Goal: Transaction & Acquisition: Purchase product/service

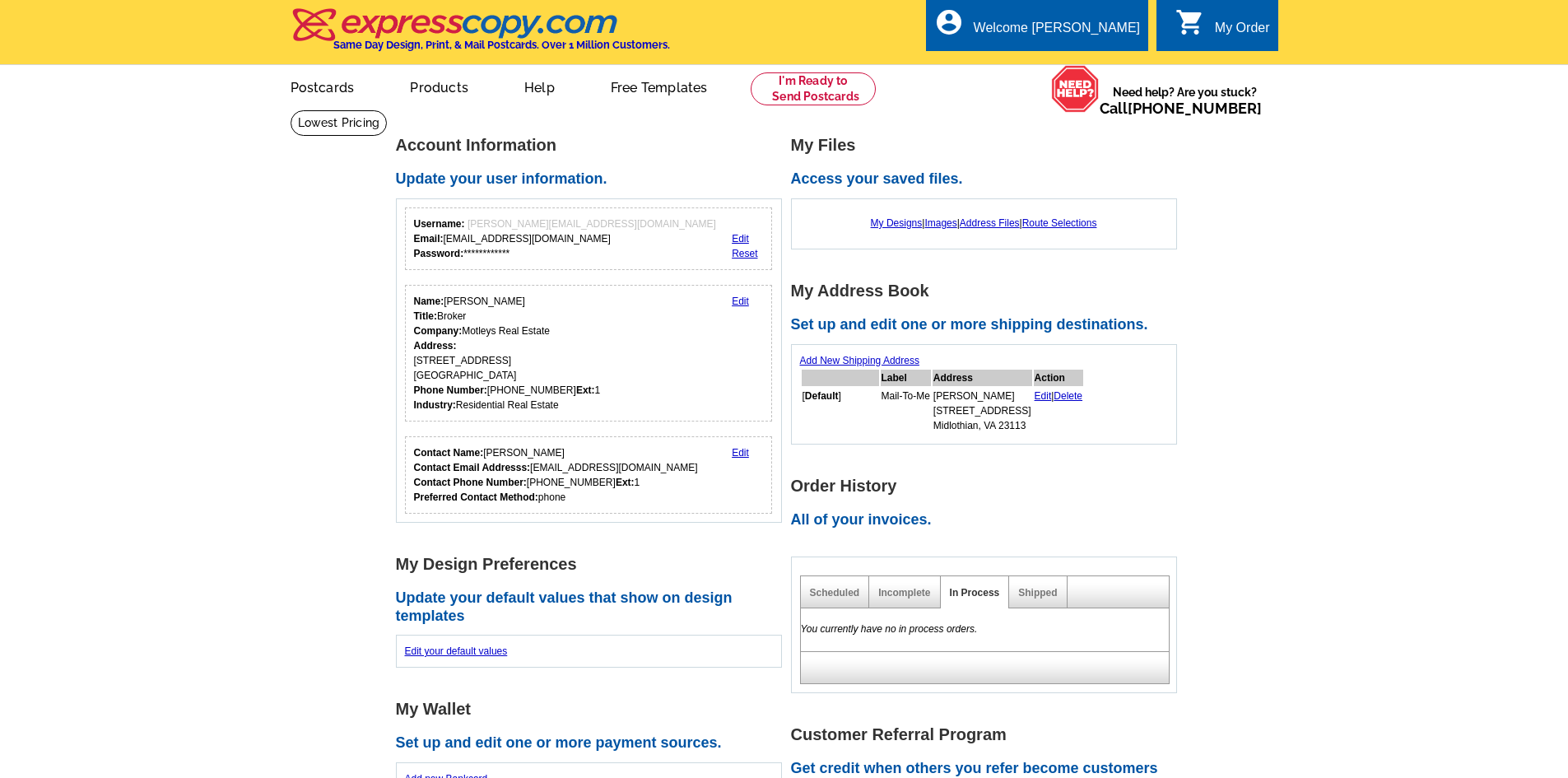
click at [1321, 302] on main "**********" at bounding box center [784, 755] width 1568 height 1291
click at [814, 85] on link at bounding box center [813, 89] width 126 height 33
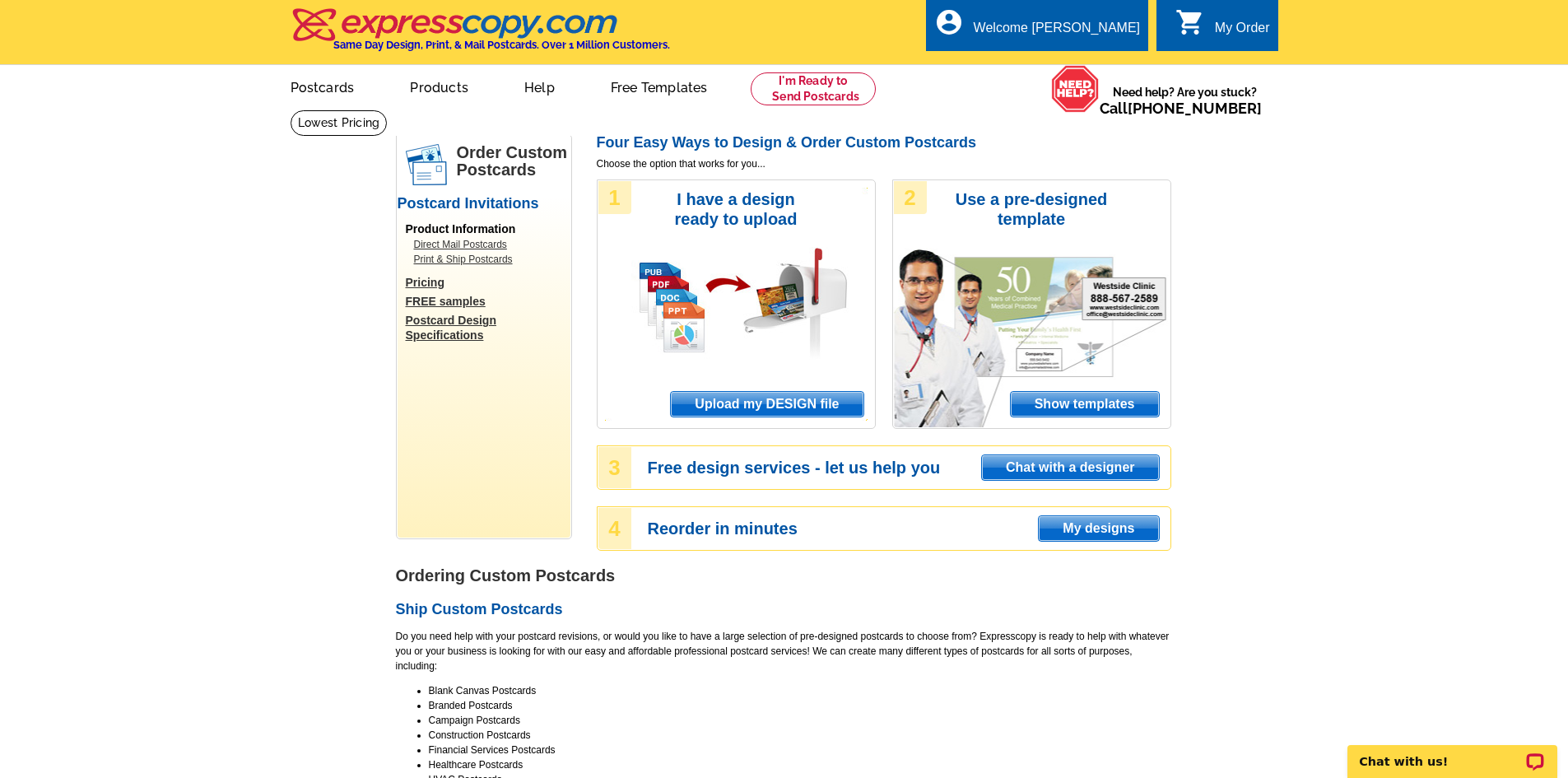
click at [778, 409] on span "Upload my DESIGN file" at bounding box center [766, 404] width 192 height 24
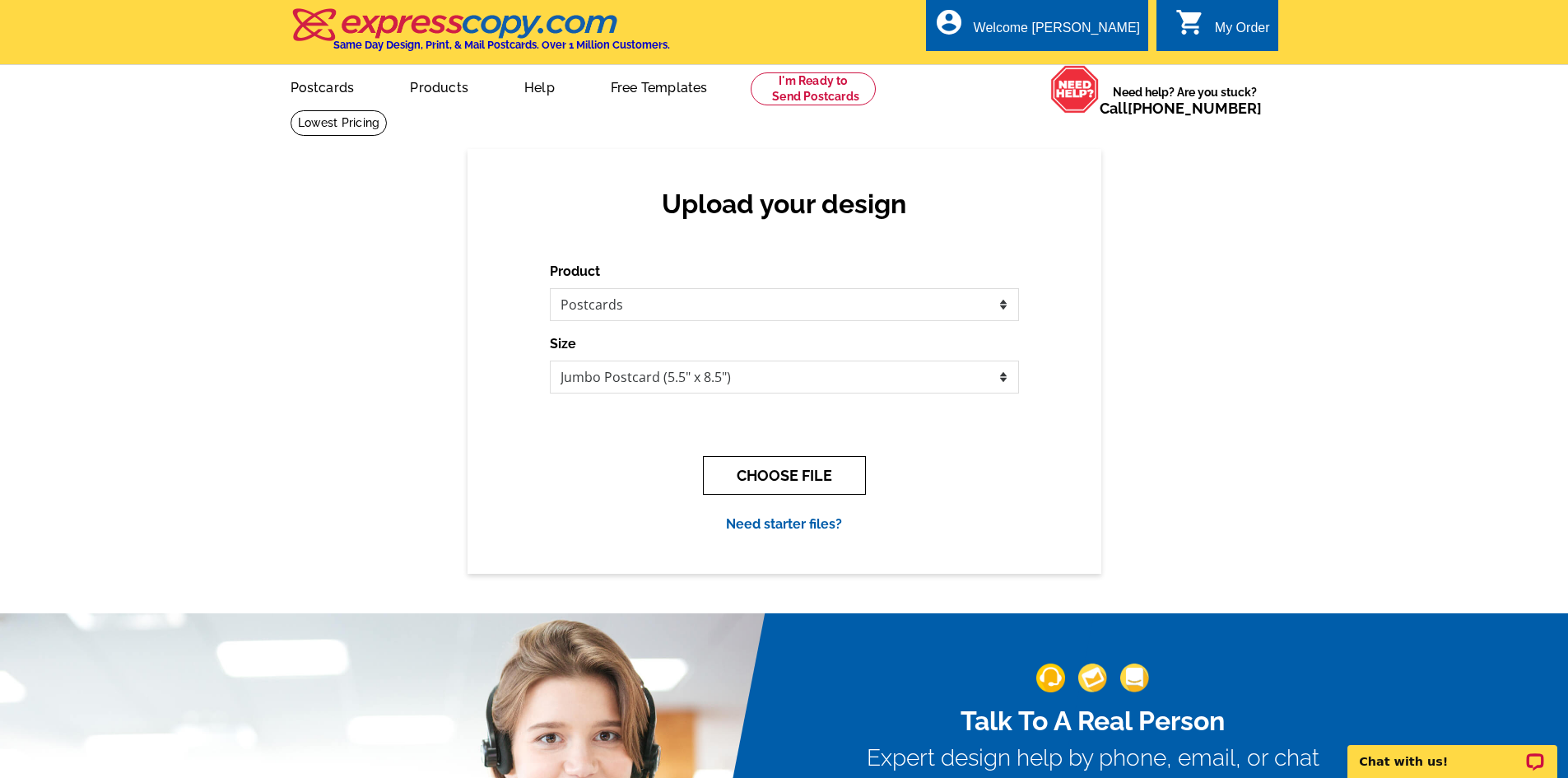
click at [785, 465] on button "CHOOSE FILE" at bounding box center [784, 475] width 163 height 39
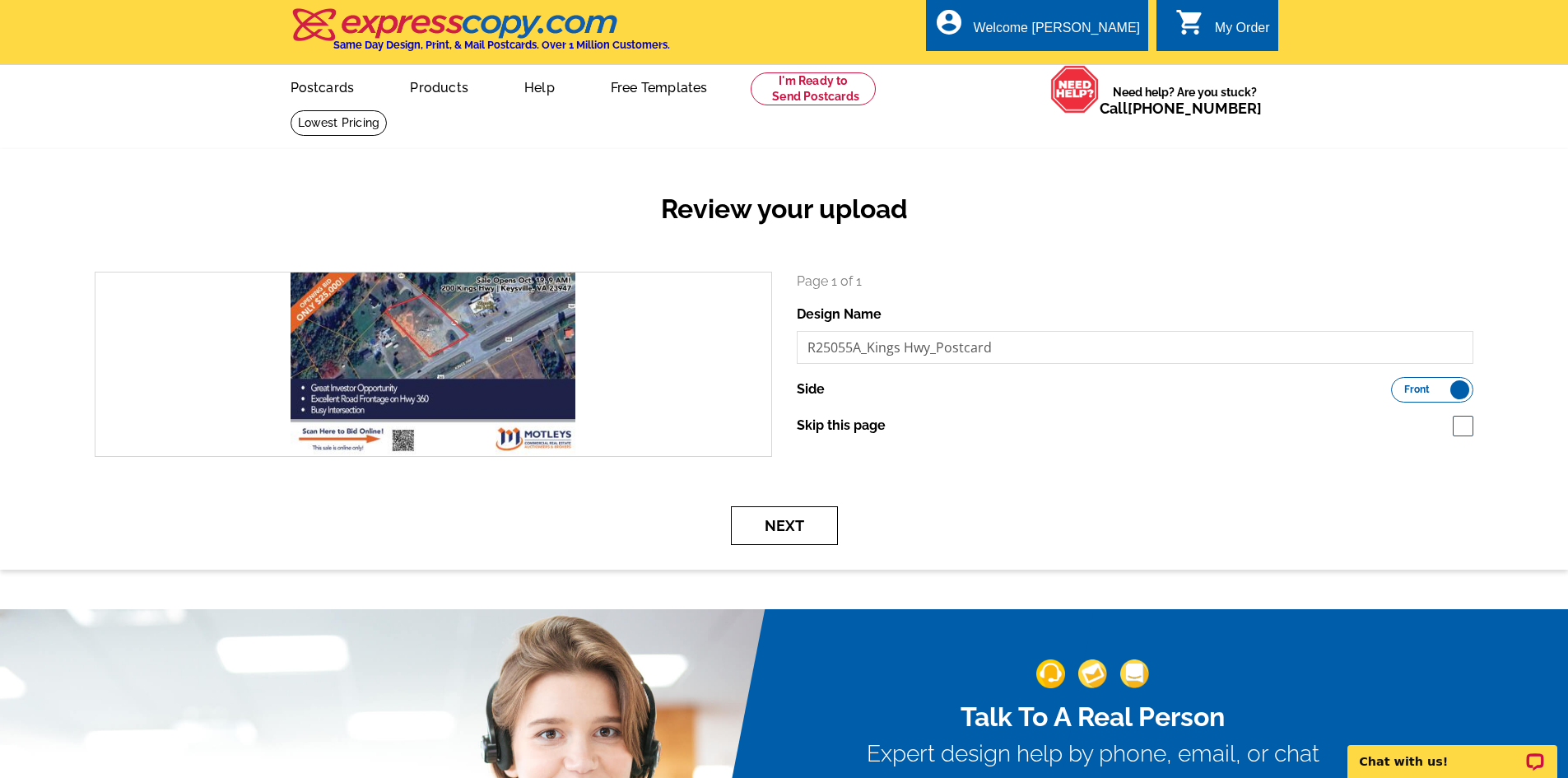
click at [813, 519] on button "Next" at bounding box center [784, 525] width 107 height 39
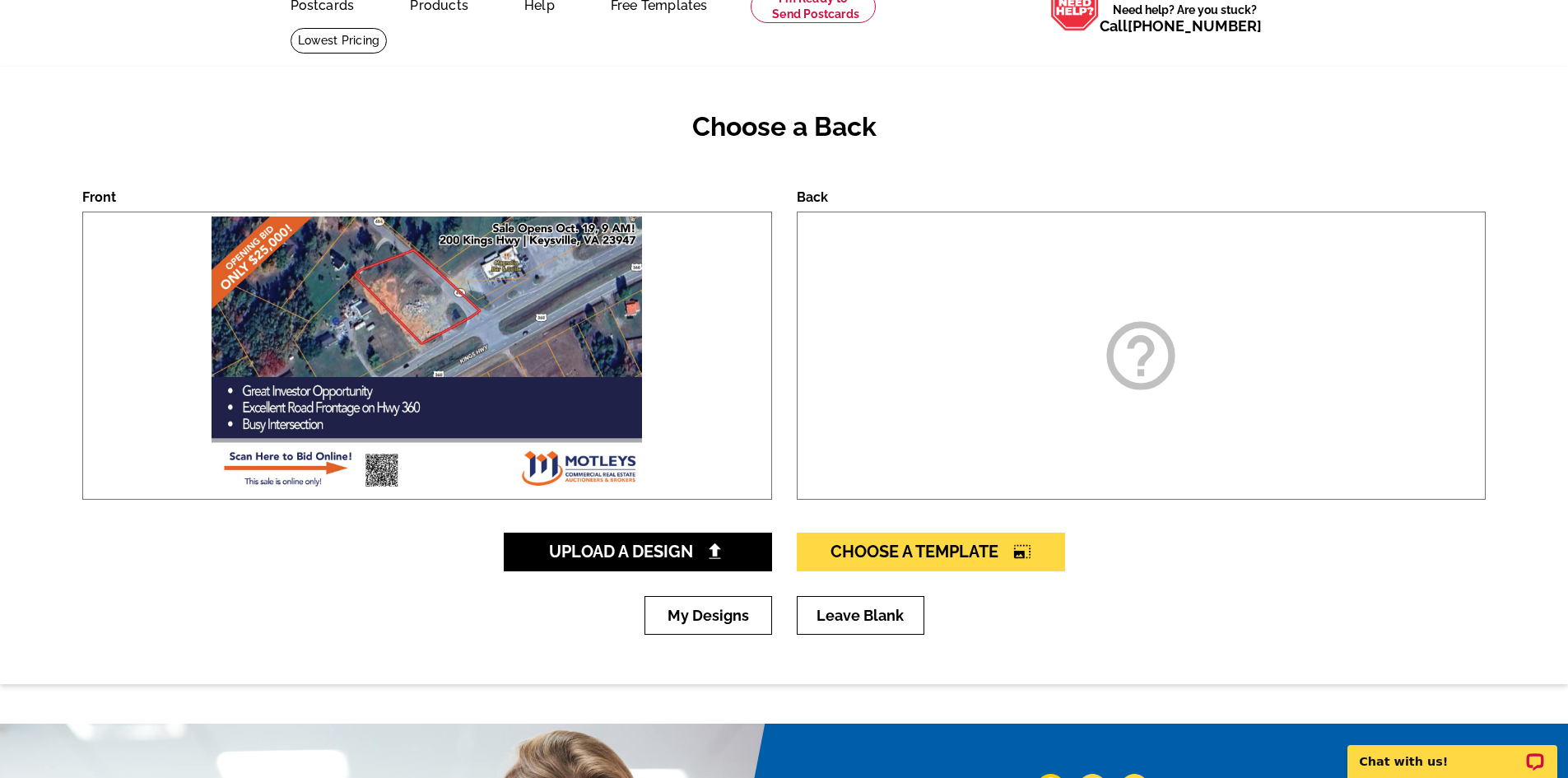
click at [1146, 342] on icon "help_outline" at bounding box center [1140, 354] width 82 height 82
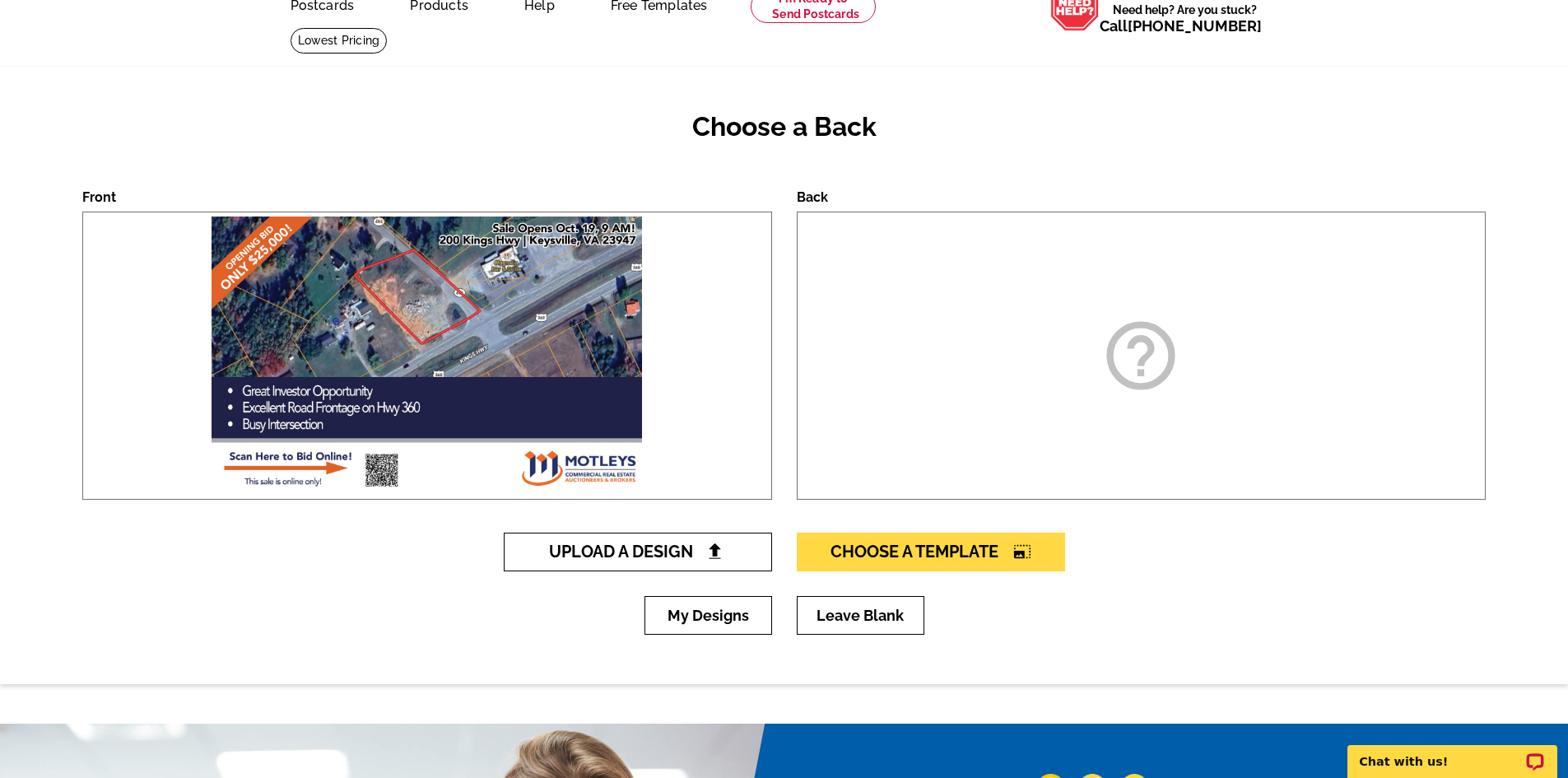
click at [659, 554] on span "Upload A Design" at bounding box center [637, 551] width 177 height 20
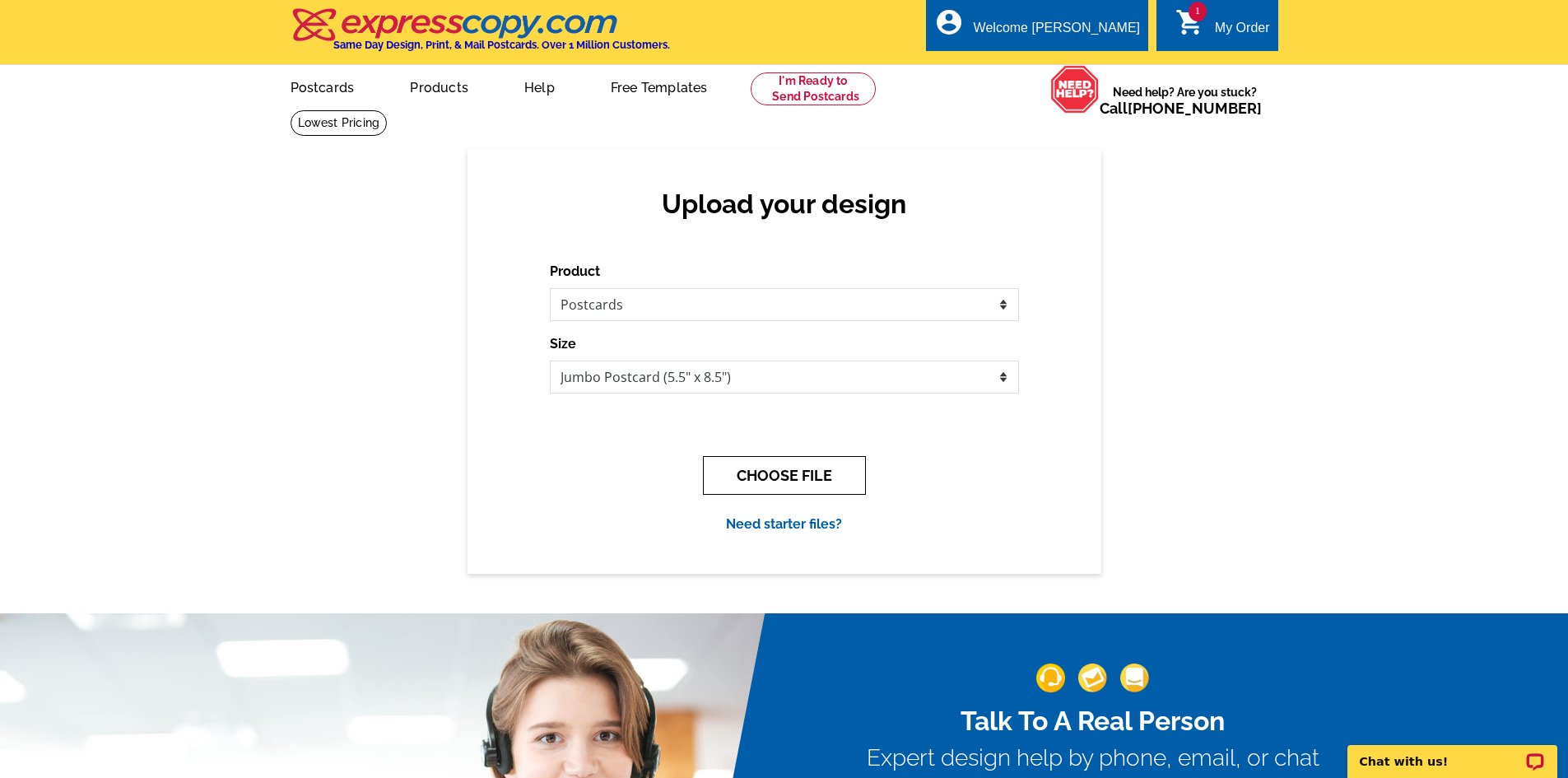
click at [788, 479] on button "CHOOSE FILE" at bounding box center [784, 475] width 163 height 39
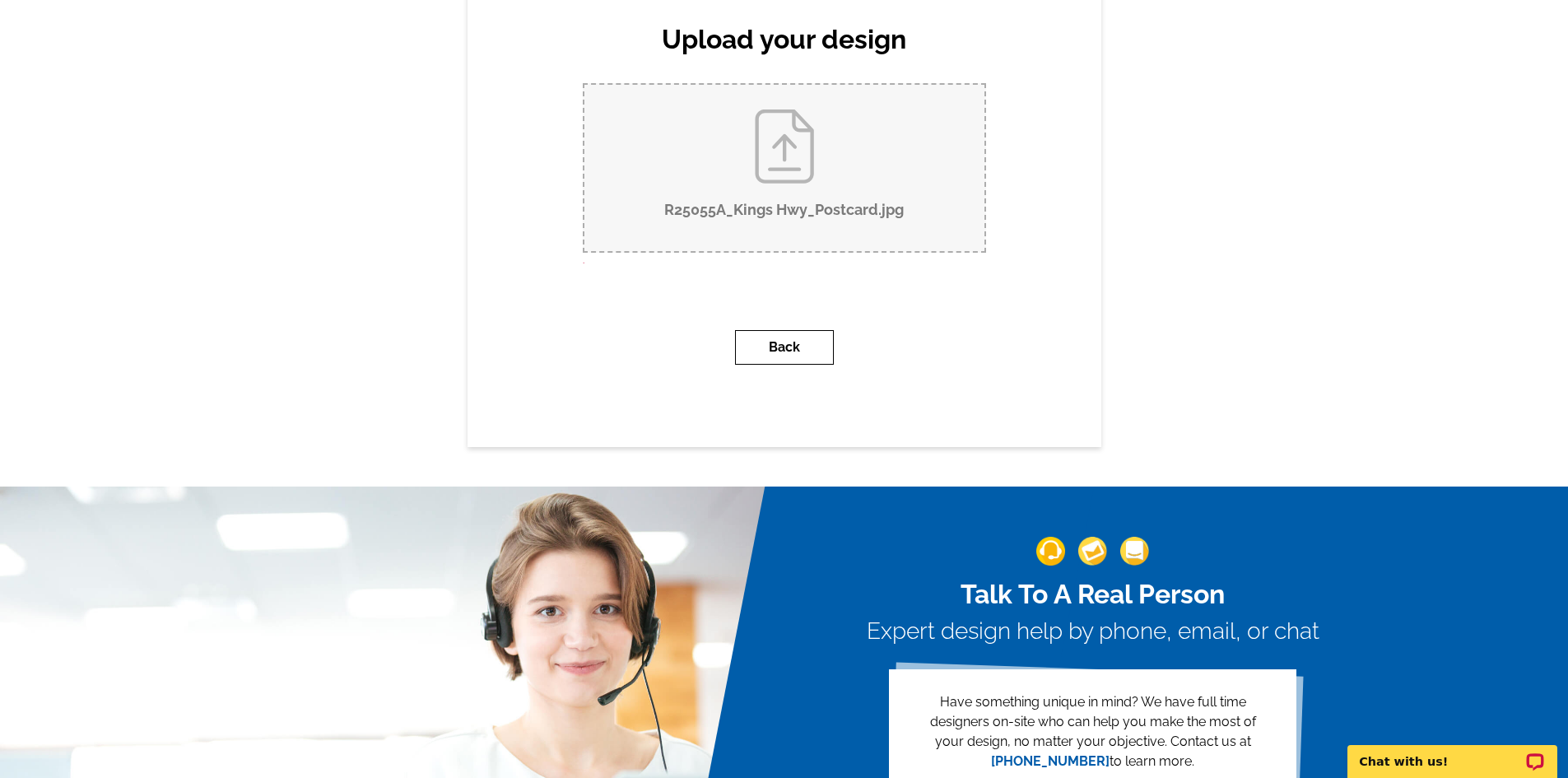
click at [806, 364] on button "Back" at bounding box center [784, 347] width 99 height 34
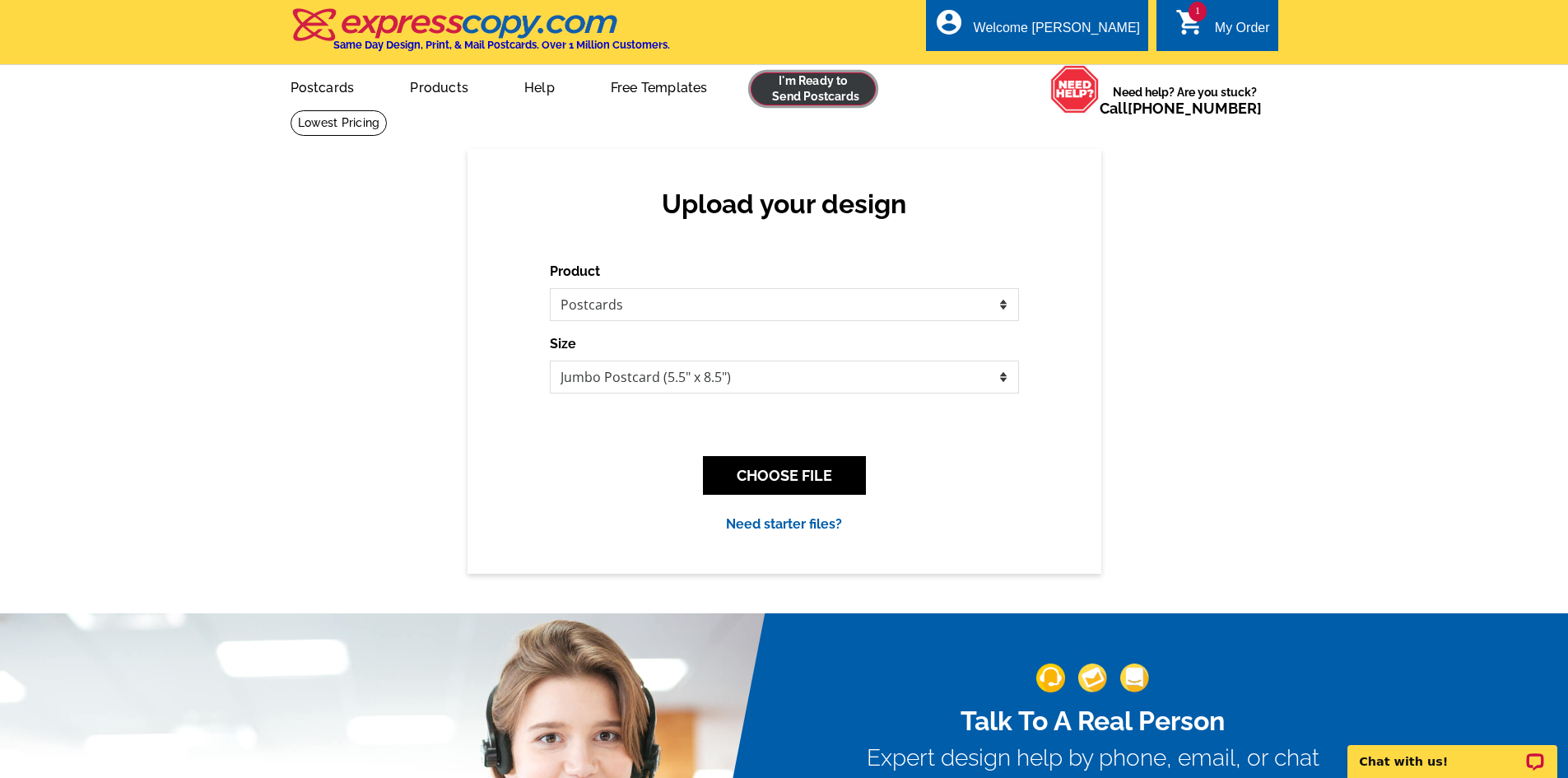
click at [856, 88] on link at bounding box center [813, 89] width 126 height 33
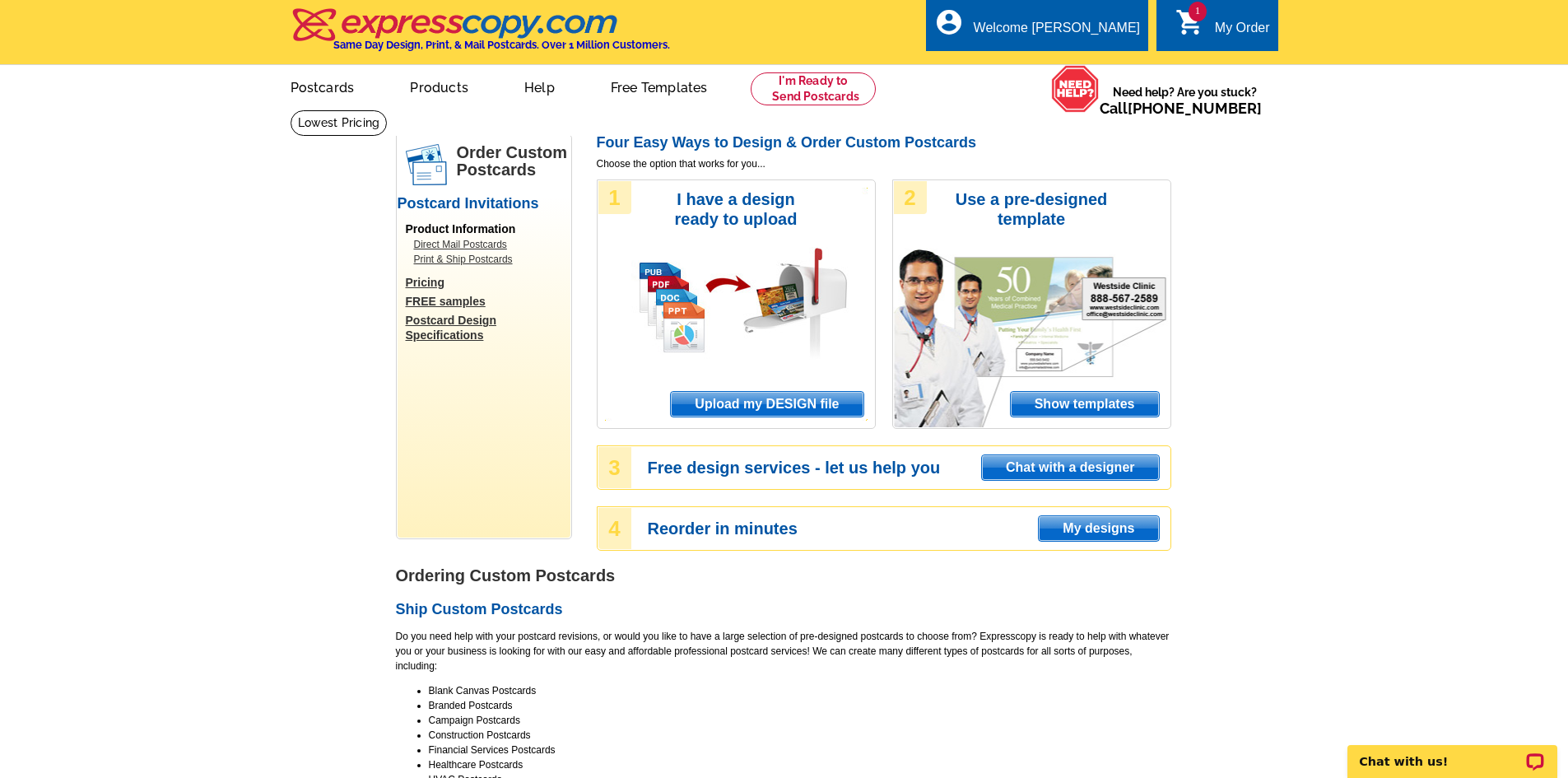
click at [748, 404] on span "Upload my DESIGN file" at bounding box center [766, 404] width 192 height 24
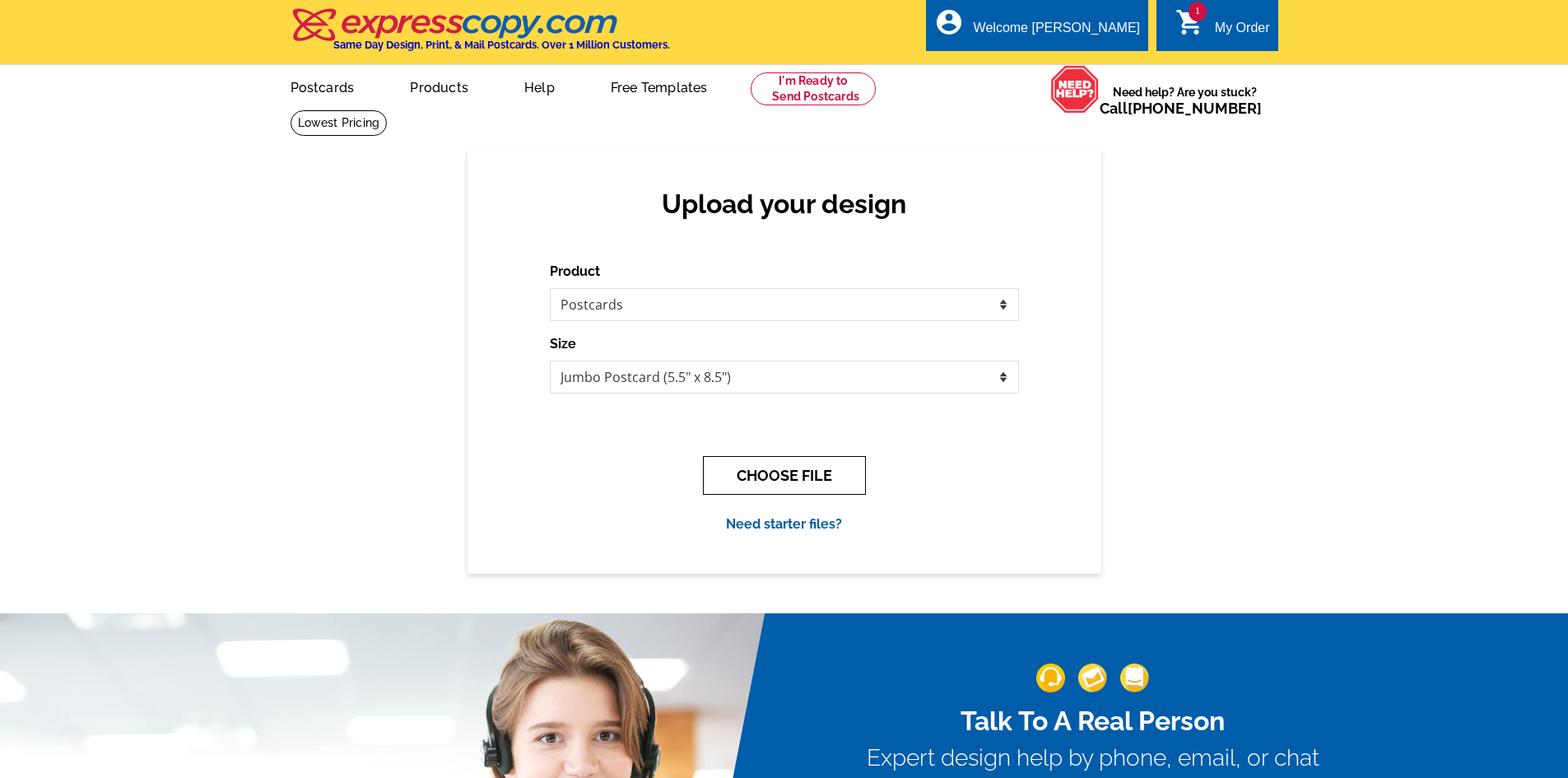
click at [768, 460] on button "CHOOSE FILE" at bounding box center [784, 475] width 163 height 39
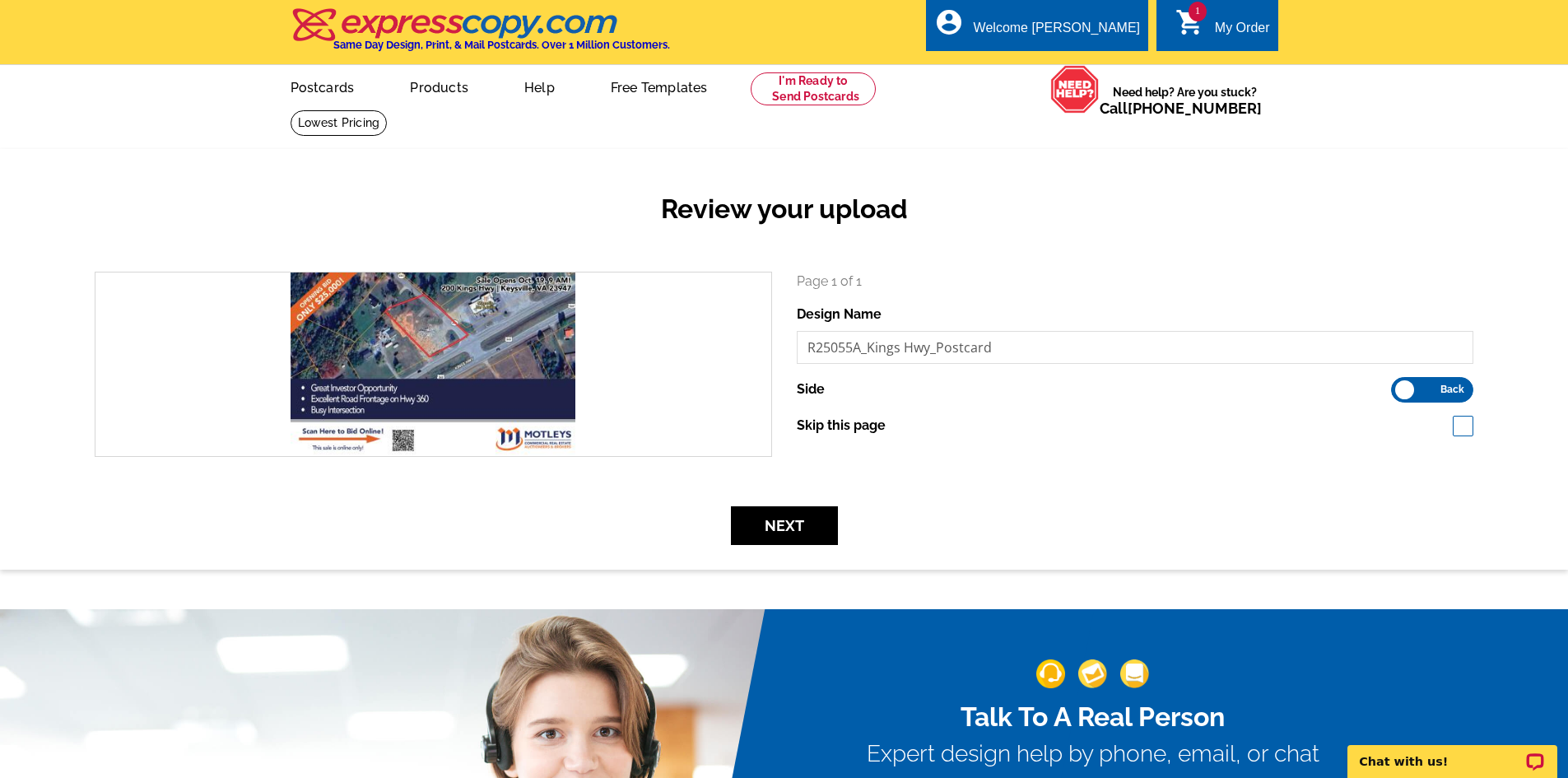
click at [1433, 400] on label "Front Back" at bounding box center [1431, 389] width 82 height 25
click at [1399, 385] on input "Front Back" at bounding box center [1399, 385] width 0 height 0
click at [772, 514] on button "Next" at bounding box center [784, 525] width 107 height 39
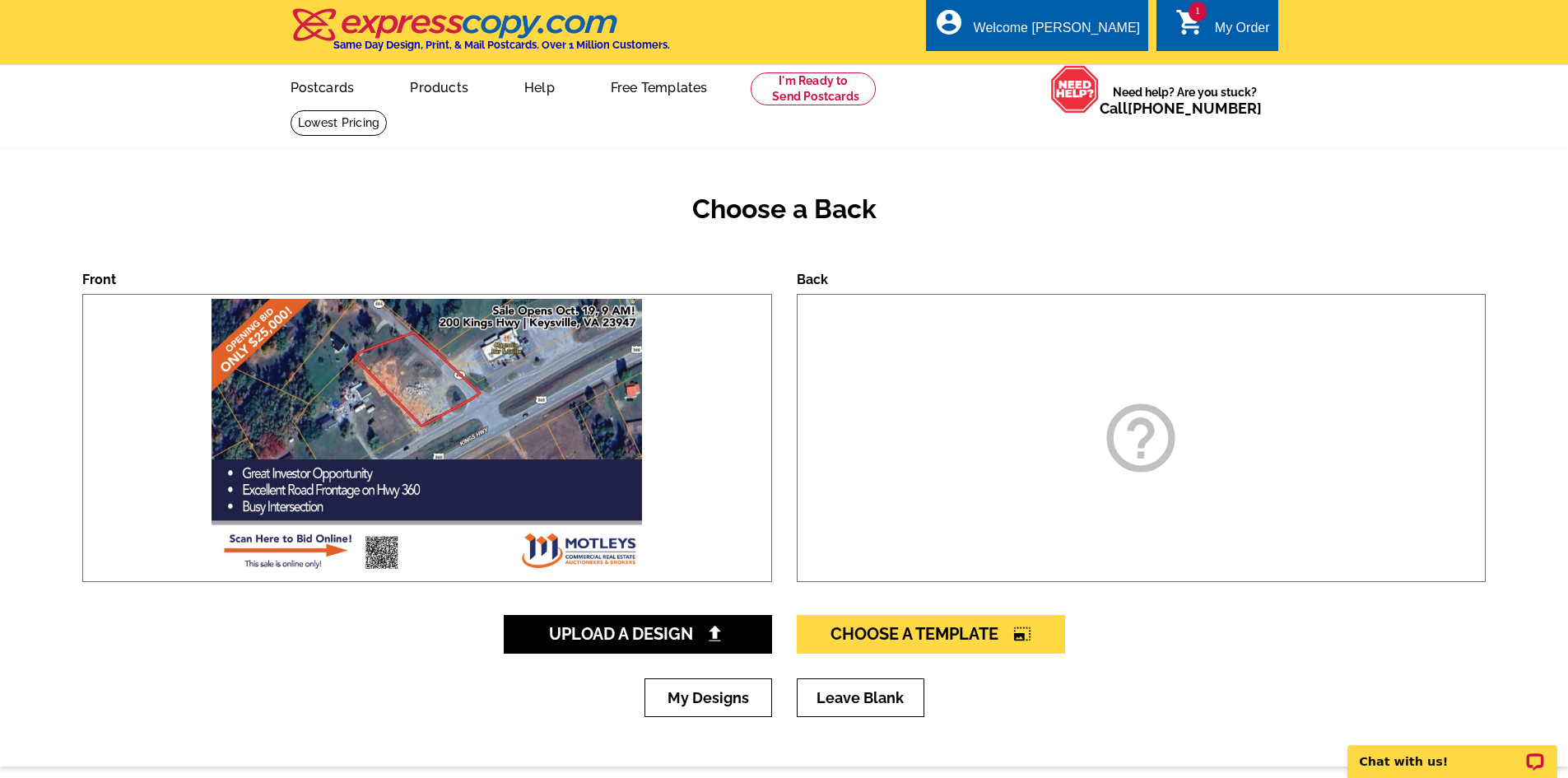
click at [1143, 421] on icon "help_outline" at bounding box center [1140, 437] width 82 height 82
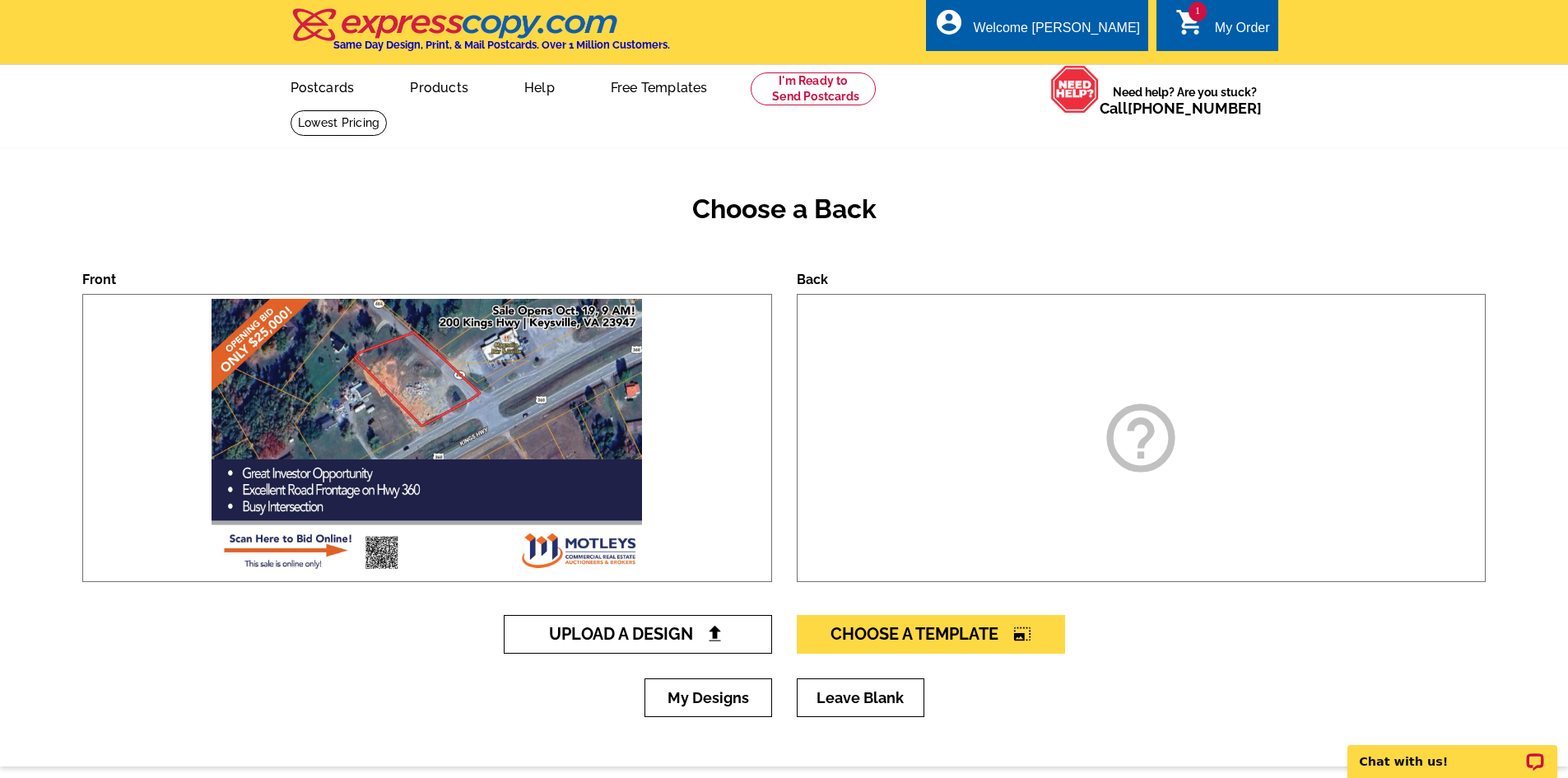
click at [719, 627] on img at bounding box center [714, 632] width 17 height 17
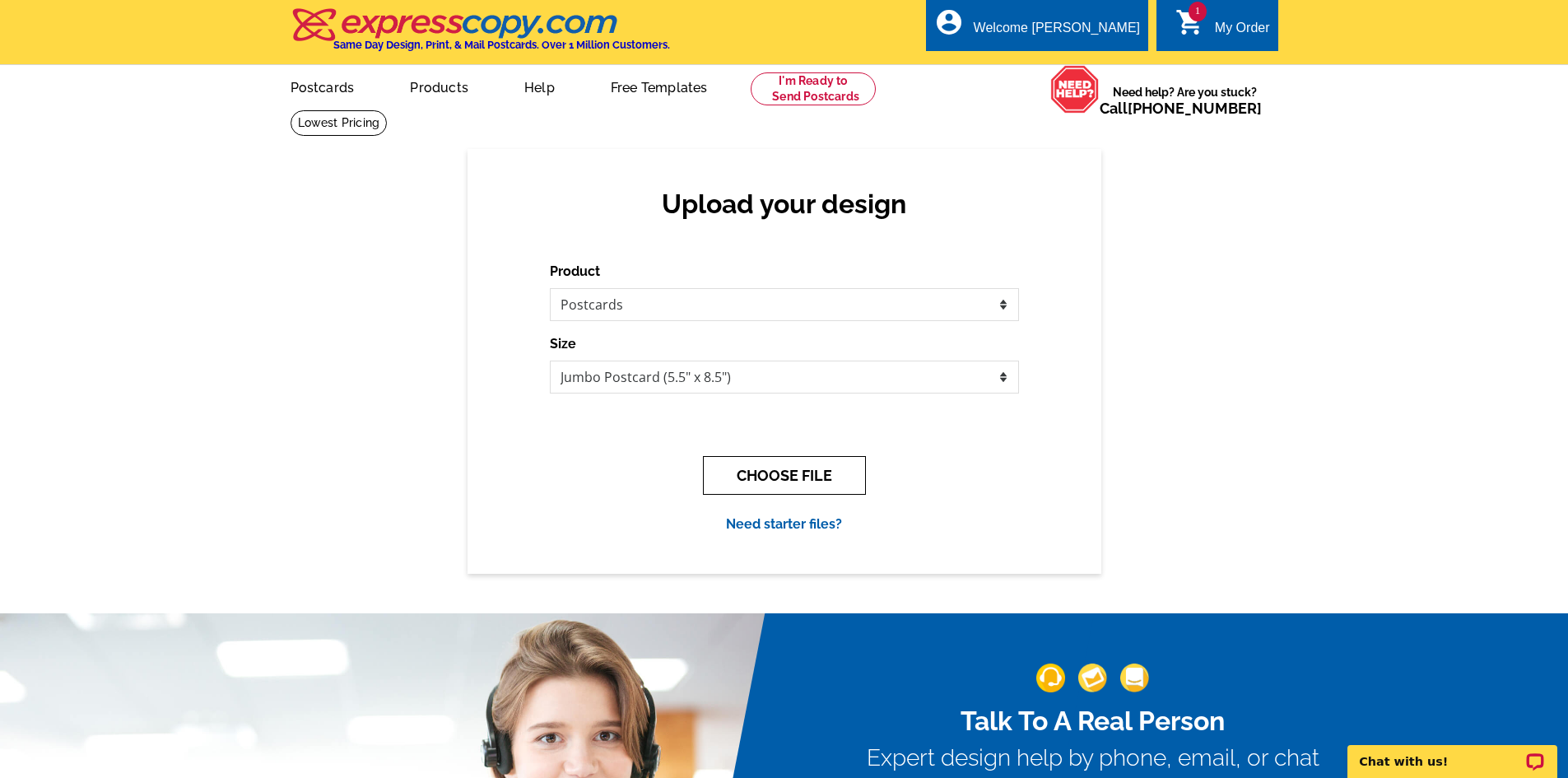
click at [816, 473] on button "CHOOSE FILE" at bounding box center [784, 475] width 163 height 39
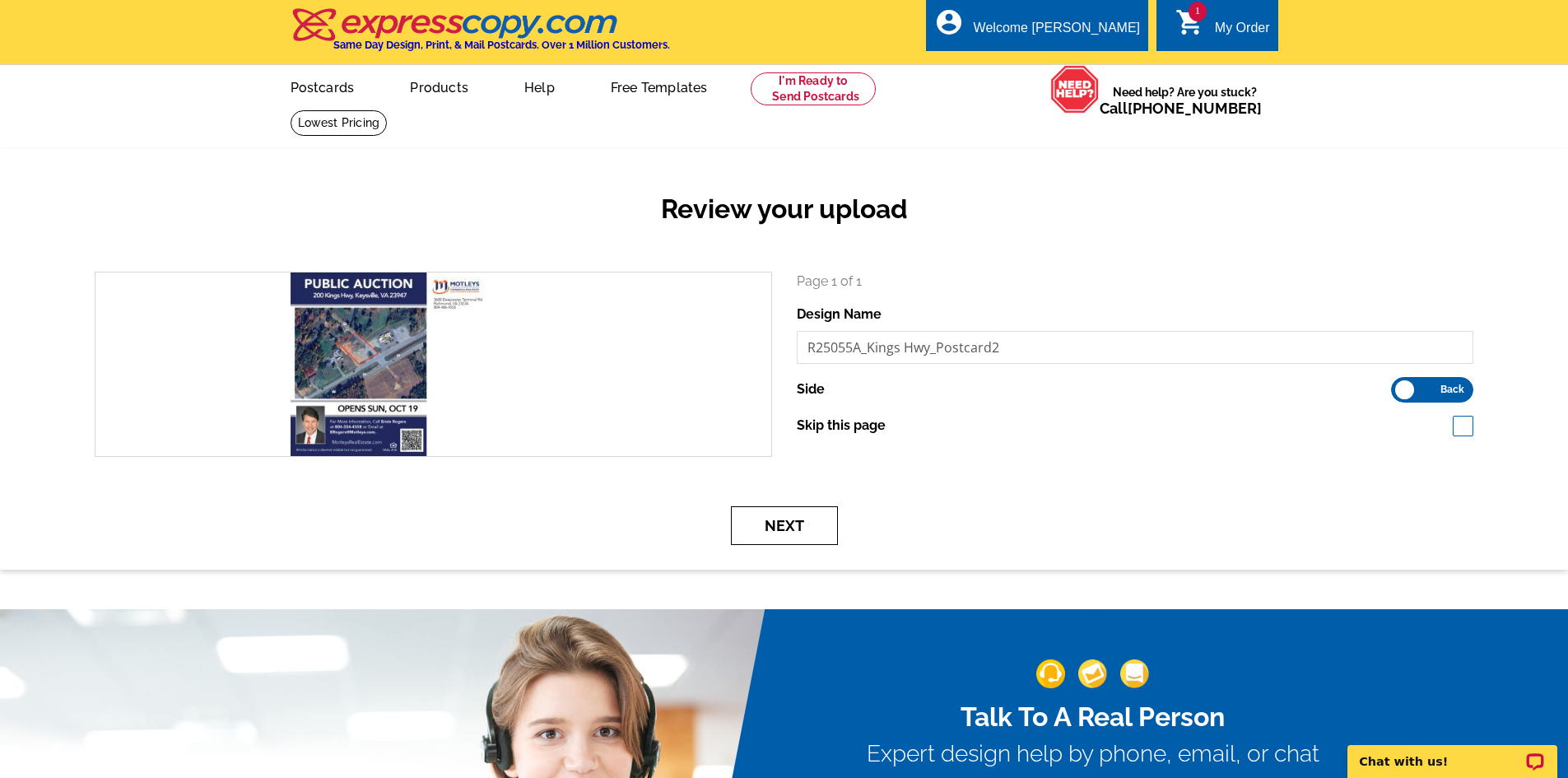
click at [818, 528] on button "Next" at bounding box center [784, 525] width 107 height 39
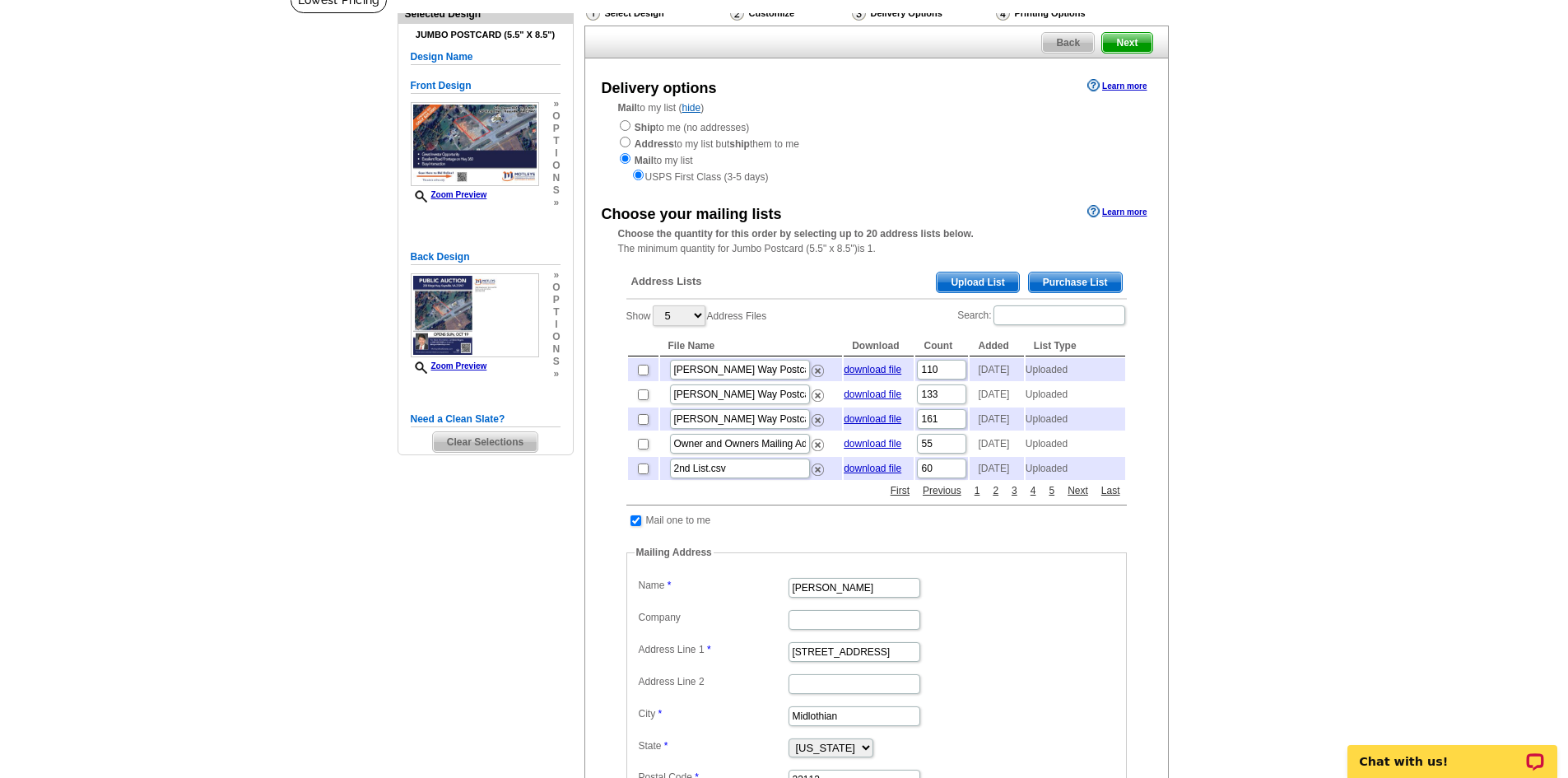
scroll to position [82, 0]
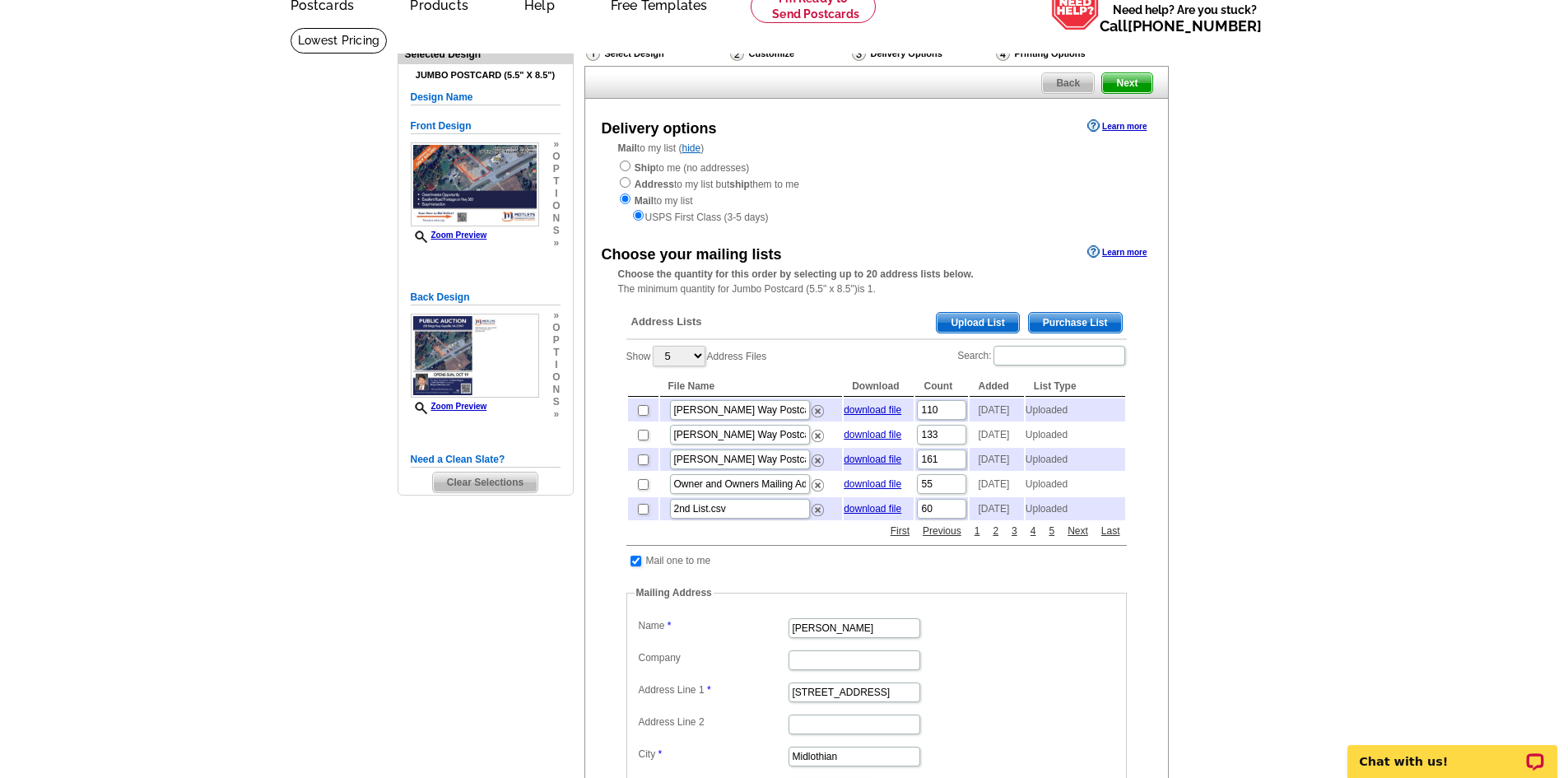
click at [1082, 324] on span "Purchase List" at bounding box center [1075, 323] width 93 height 20
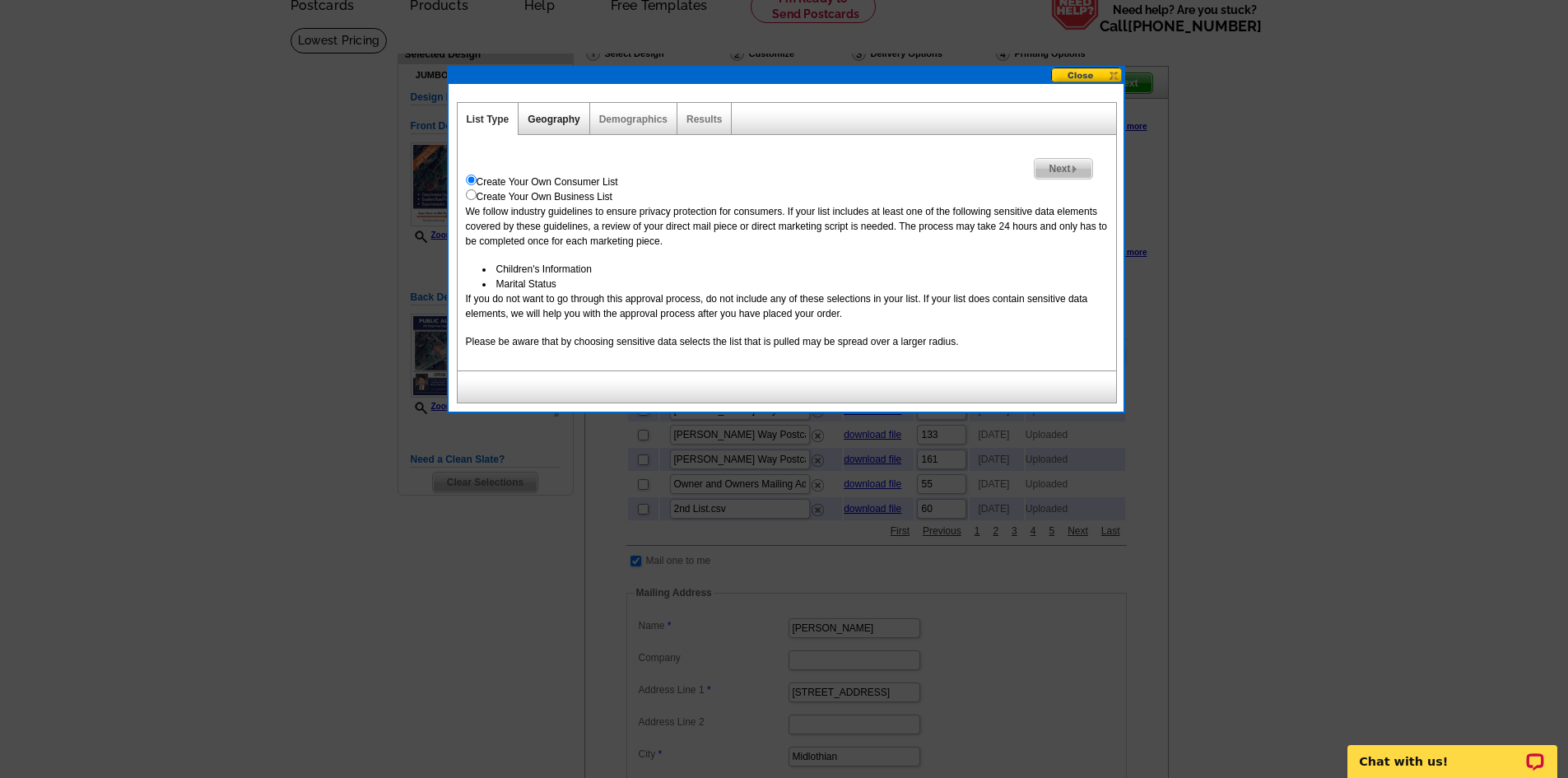
click at [552, 119] on link "Geography" at bounding box center [553, 119] width 52 height 12
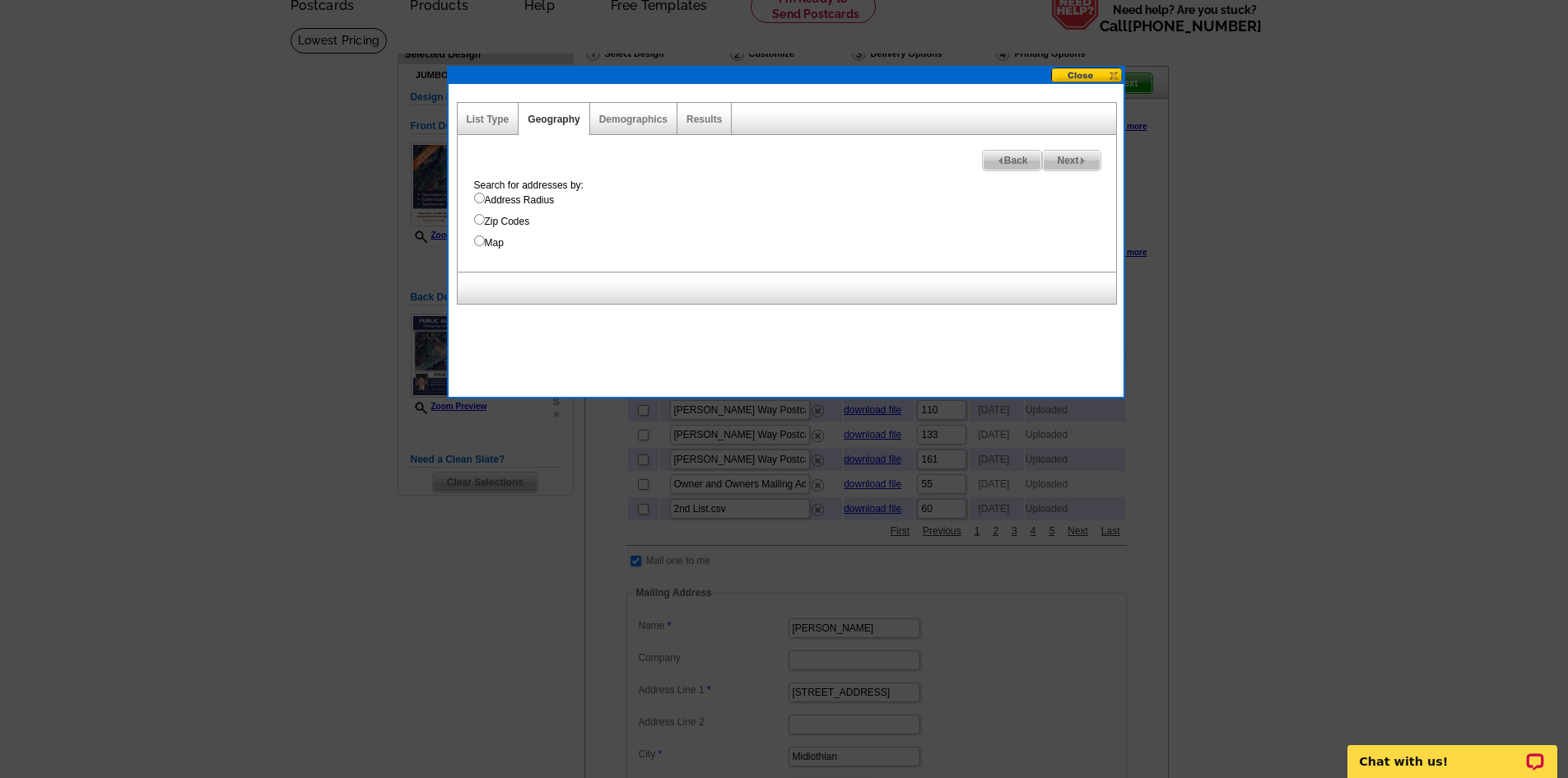
click at [480, 195] on input "Address Radius" at bounding box center [479, 198] width 11 height 11
radio input "true"
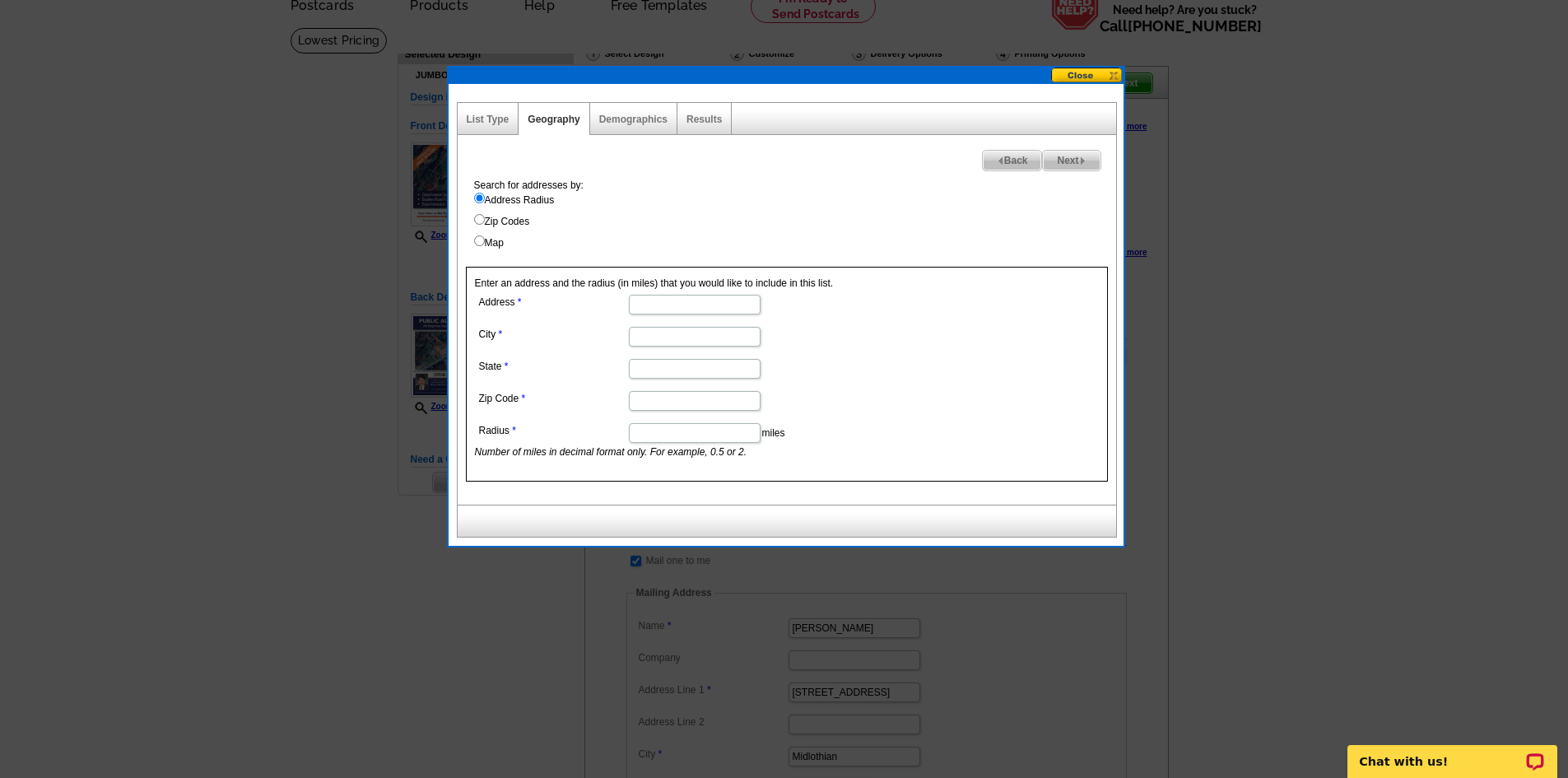
click at [652, 296] on input "Address" at bounding box center [694, 305] width 131 height 20
type input "200 Kings Hwy"
type input "Keysville"
type input "VA"
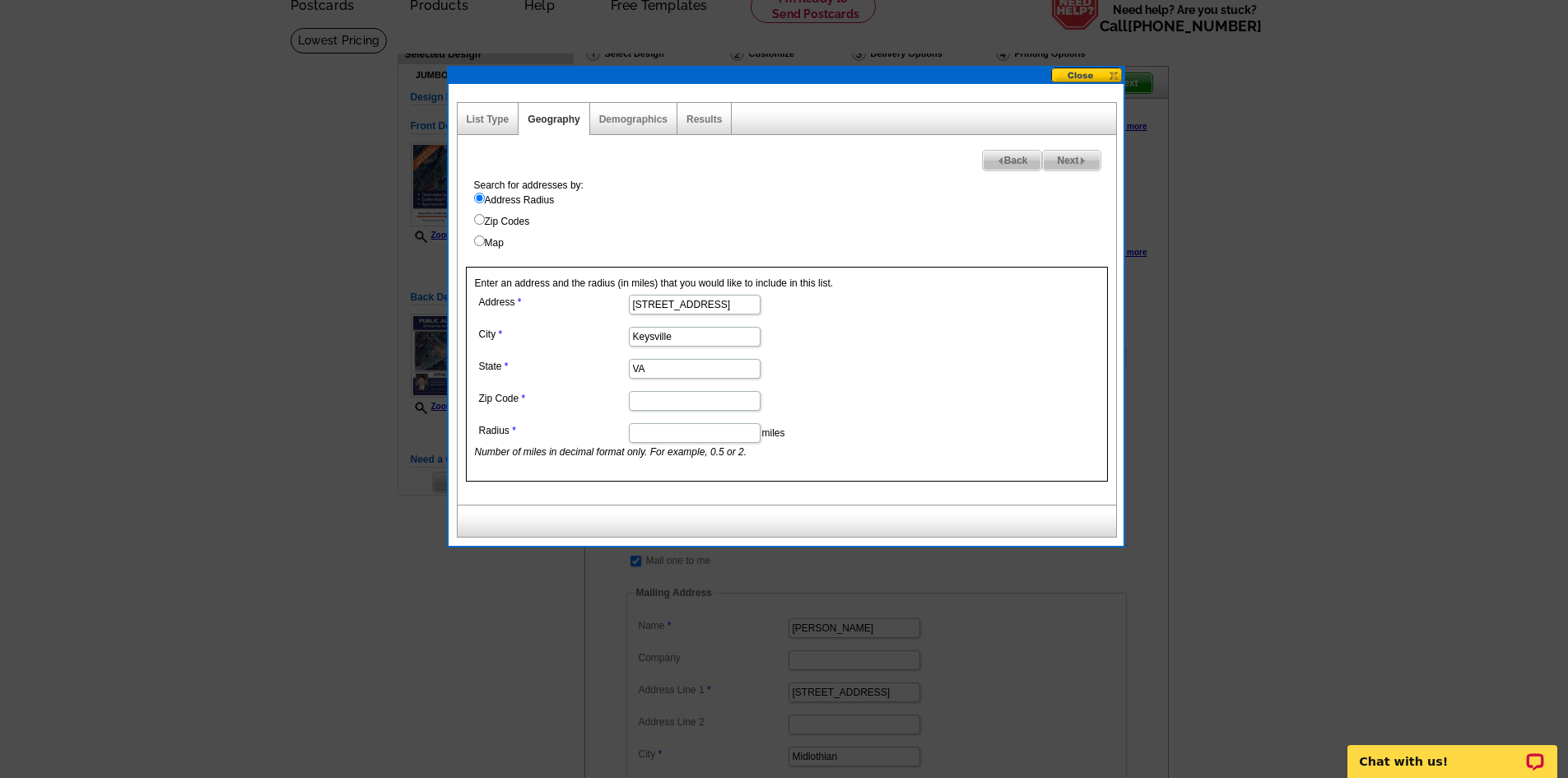
click at [664, 399] on input "Zip Code" at bounding box center [694, 401] width 131 height 20
type input "23947"
click at [651, 432] on input "Radius" at bounding box center [694, 433] width 131 height 20
type input "3"
type input "2"
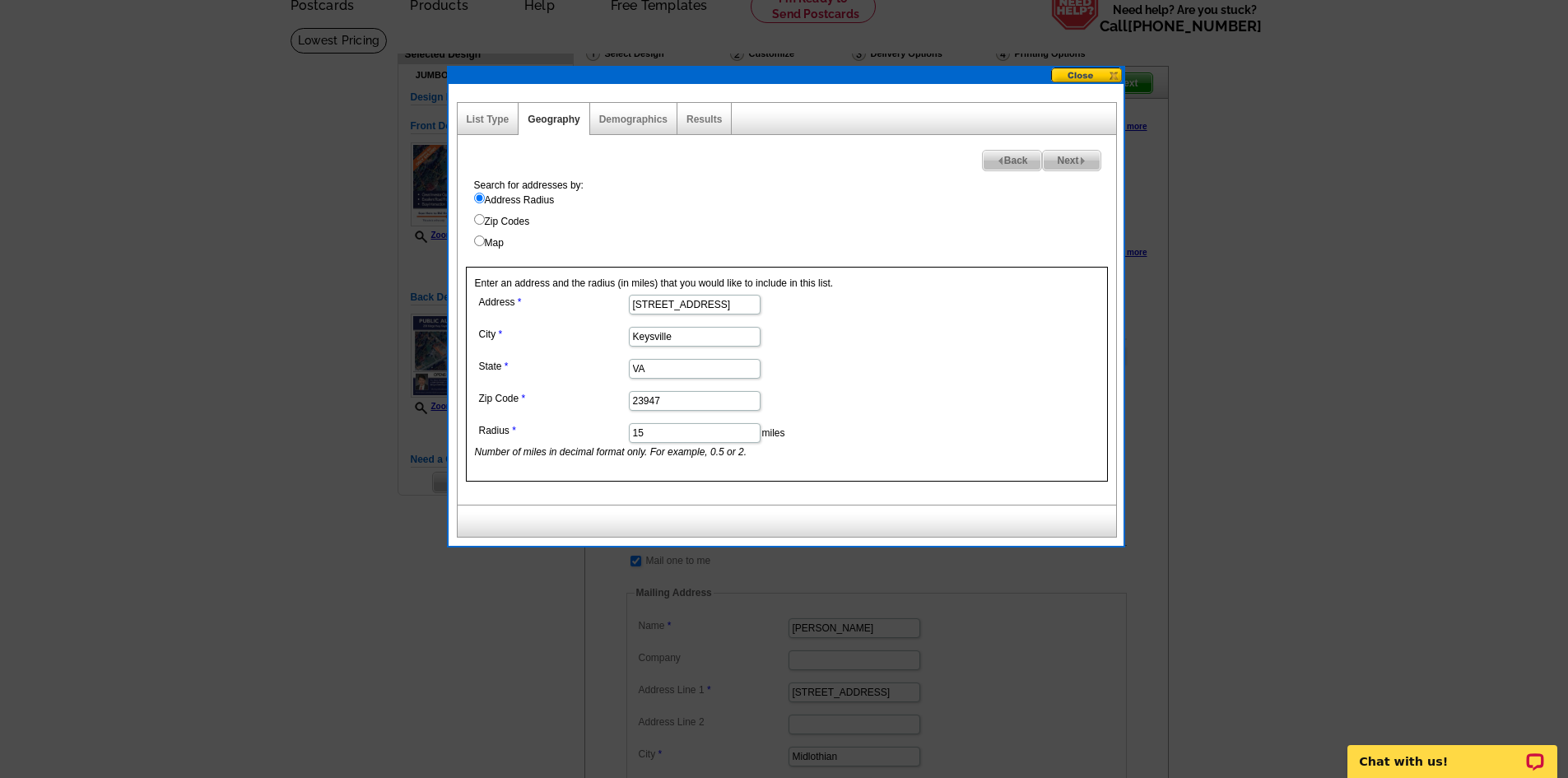
type input "15"
click at [1069, 194] on label "Address Radius" at bounding box center [795, 200] width 642 height 14
click at [485, 194] on input "Address Radius" at bounding box center [479, 198] width 11 height 11
click at [1076, 156] on span "Next" at bounding box center [1071, 160] width 57 height 20
select select
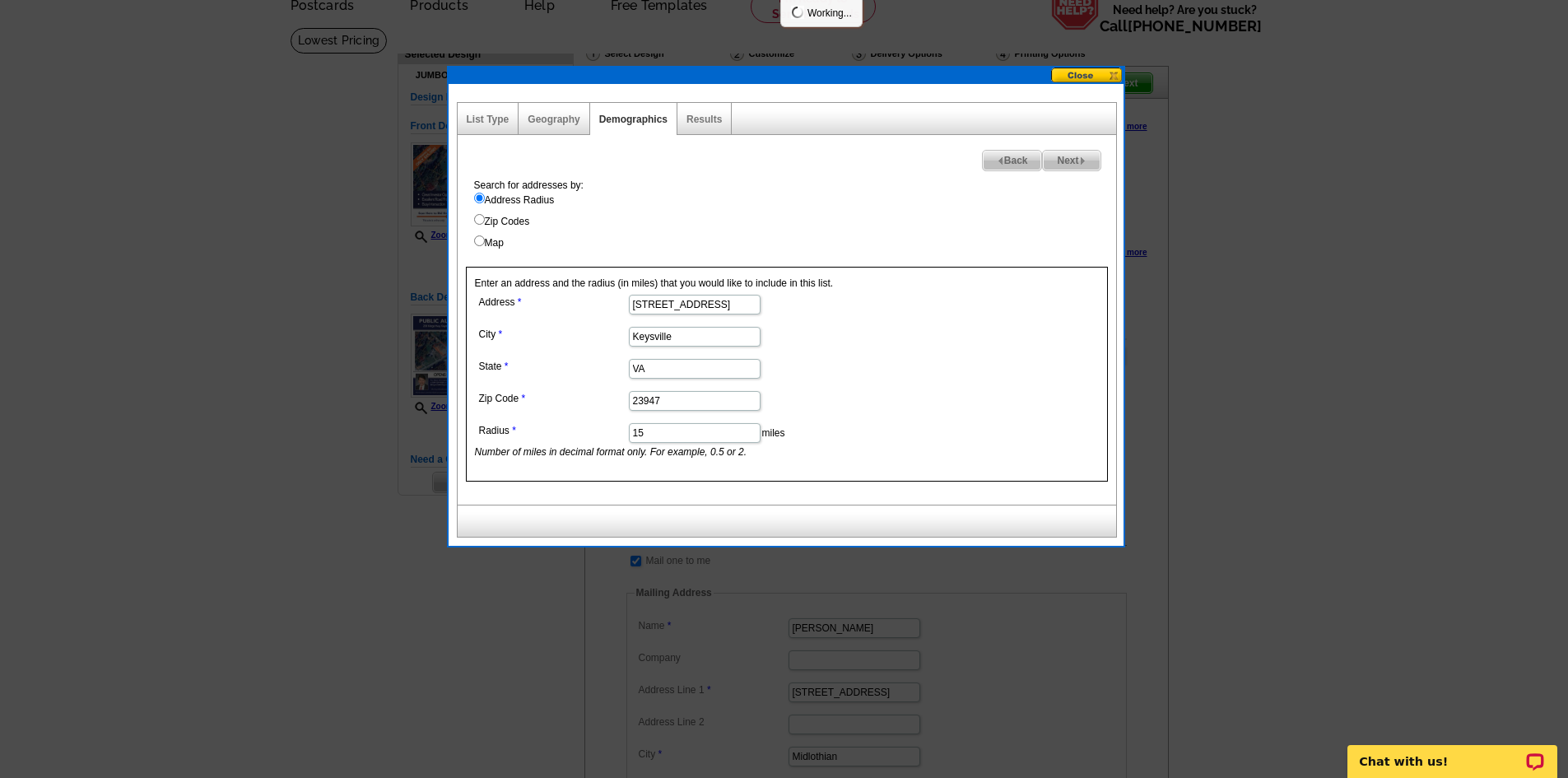
select select
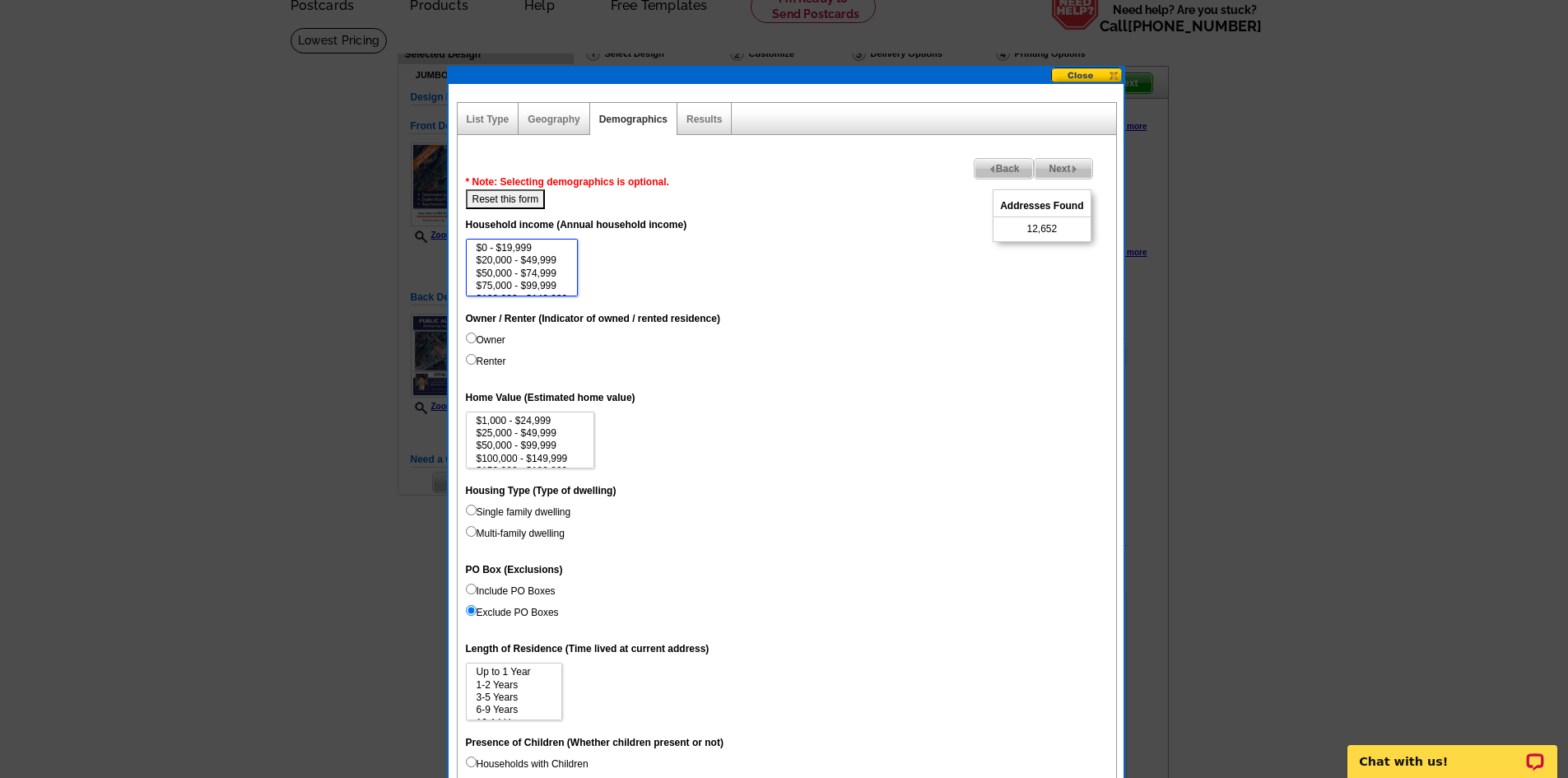
scroll to position [76, 0]
click at [511, 285] on option "$1,000,000+" at bounding box center [522, 287] width 94 height 13
click at [506, 268] on option "$500,000 - $999,999" at bounding box center [522, 273] width 94 height 13
click at [507, 282] on option "$1,000,000+" at bounding box center [522, 287] width 94 height 13
click at [507, 274] on option "$500,000 - $999,999" at bounding box center [522, 273] width 94 height 13
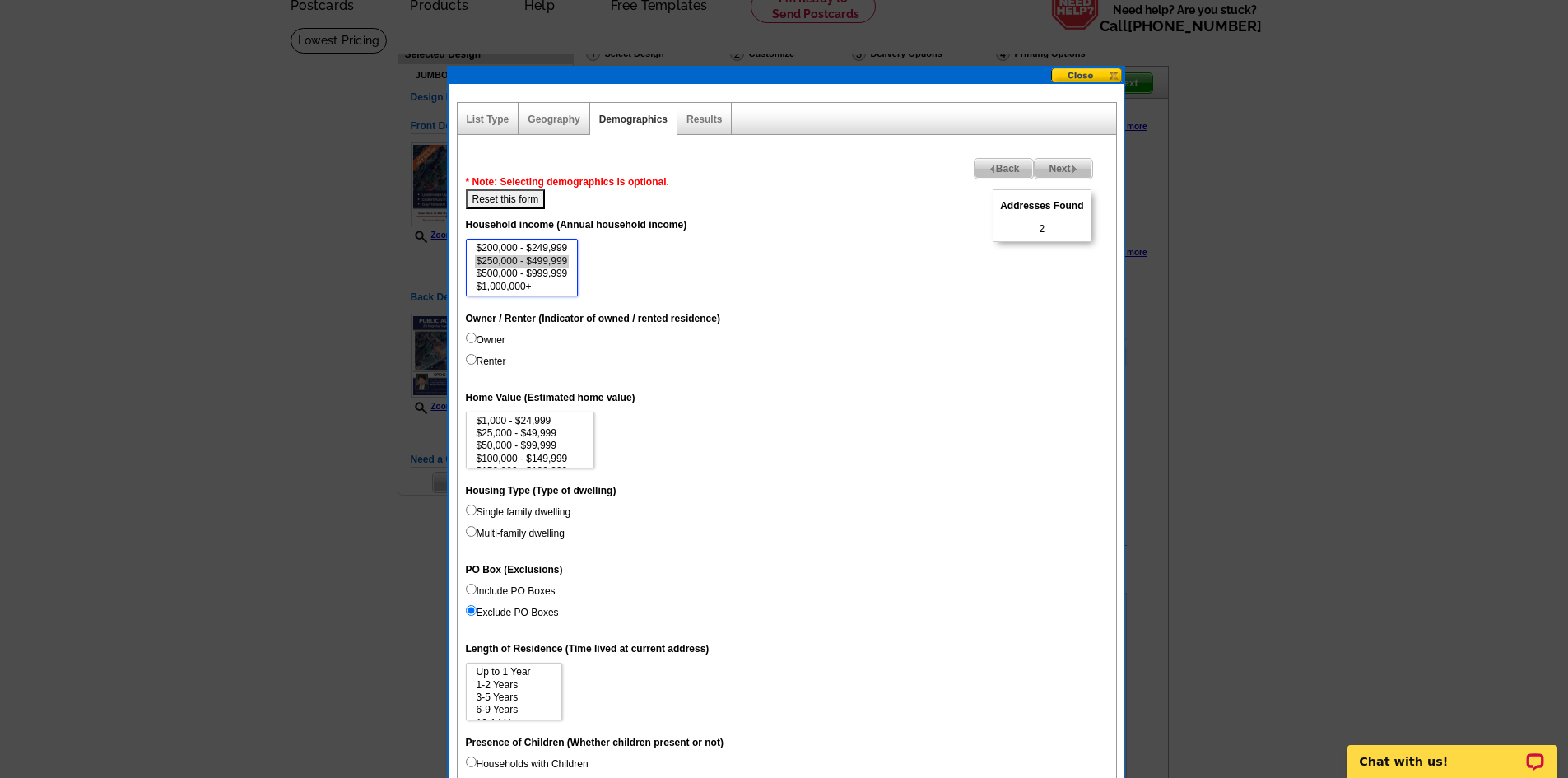
click at [510, 258] on option "$250,000 - $499,999" at bounding box center [522, 262] width 94 height 13
click at [515, 246] on select "$0 - $19,999 $20,000 - $49,999 $50,000 - $74,999 $75,000 - $99,999 $100,000 - $…" at bounding box center [522, 267] width 112 height 58
click at [513, 268] on option "$150,000 - $199,999" at bounding box center [522, 273] width 94 height 13
click at [514, 260] on option "$100,000 - $149,999" at bounding box center [522, 260] width 94 height 13
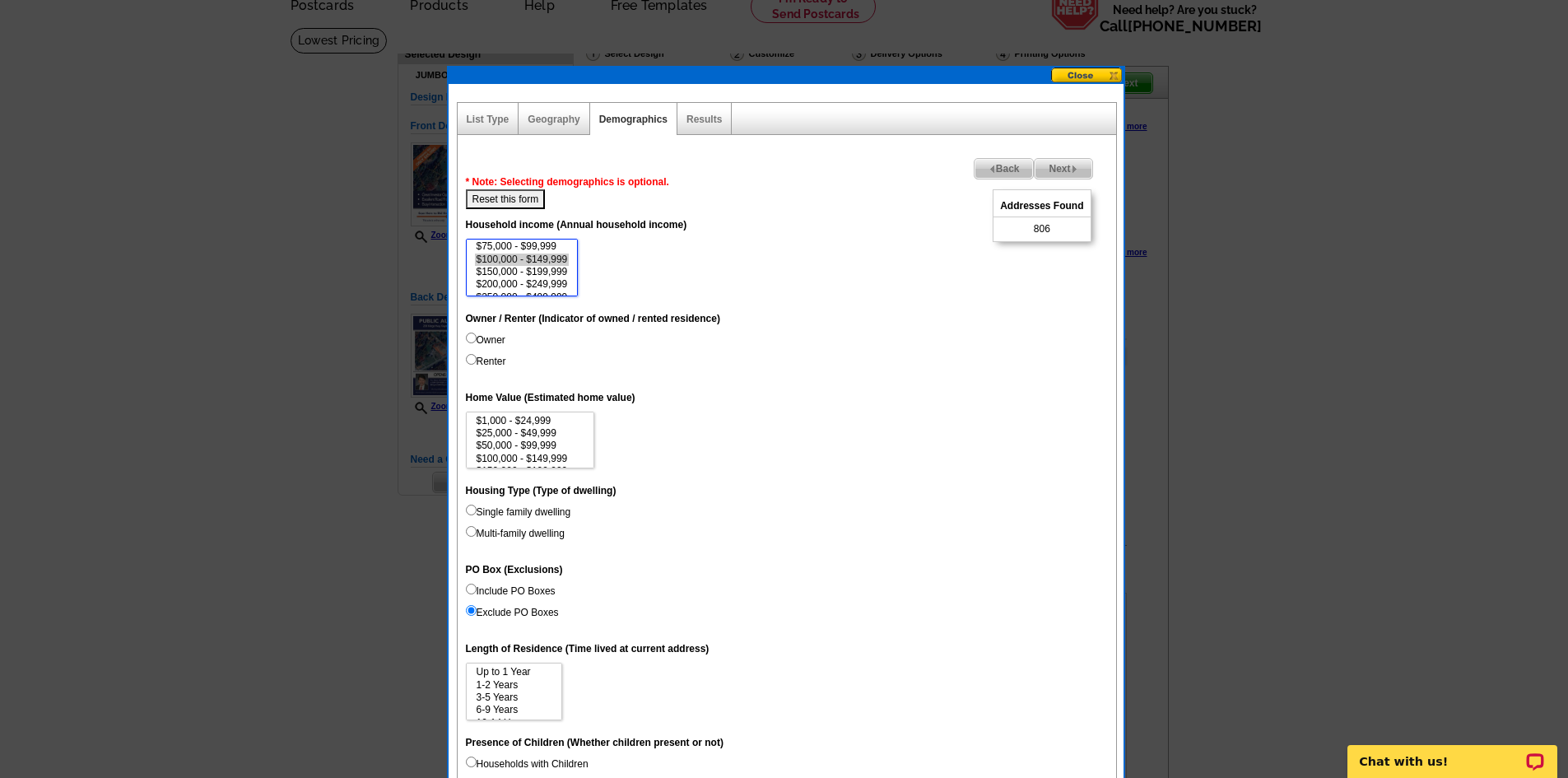
click at [509, 271] on option "$150,000 - $199,999" at bounding box center [522, 273] width 94 height 13
click at [504, 270] on option "$150,000 - $199,999" at bounding box center [522, 273] width 94 height 13
click at [506, 248] on option "$75,000 - $99,999" at bounding box center [522, 246] width 94 height 13
click at [524, 256] on option "$100,000 - $149,999" at bounding box center [522, 260] width 94 height 13
click at [515, 268] on option "$150,000 - $199,999" at bounding box center [522, 273] width 94 height 13
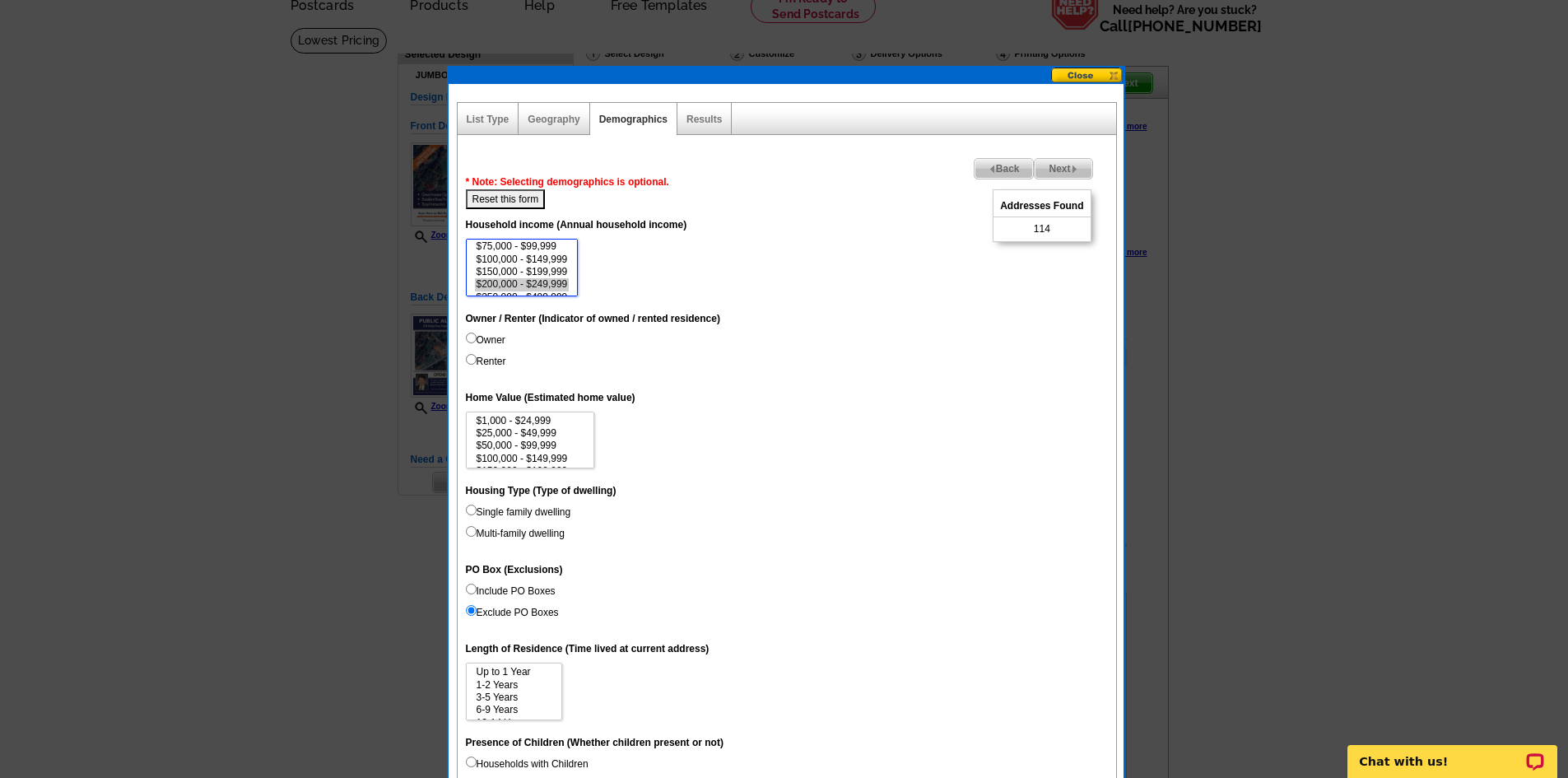
click at [512, 281] on option "$200,000 - $249,999" at bounding box center [522, 284] width 94 height 13
select select "150000-199999"
click at [513, 266] on option "$150,000 - $199,999" at bounding box center [522, 273] width 94 height 13
click at [485, 335] on label "Owner" at bounding box center [486, 340] width 40 height 14
click at [477, 335] on input "Owner" at bounding box center [471, 338] width 11 height 11
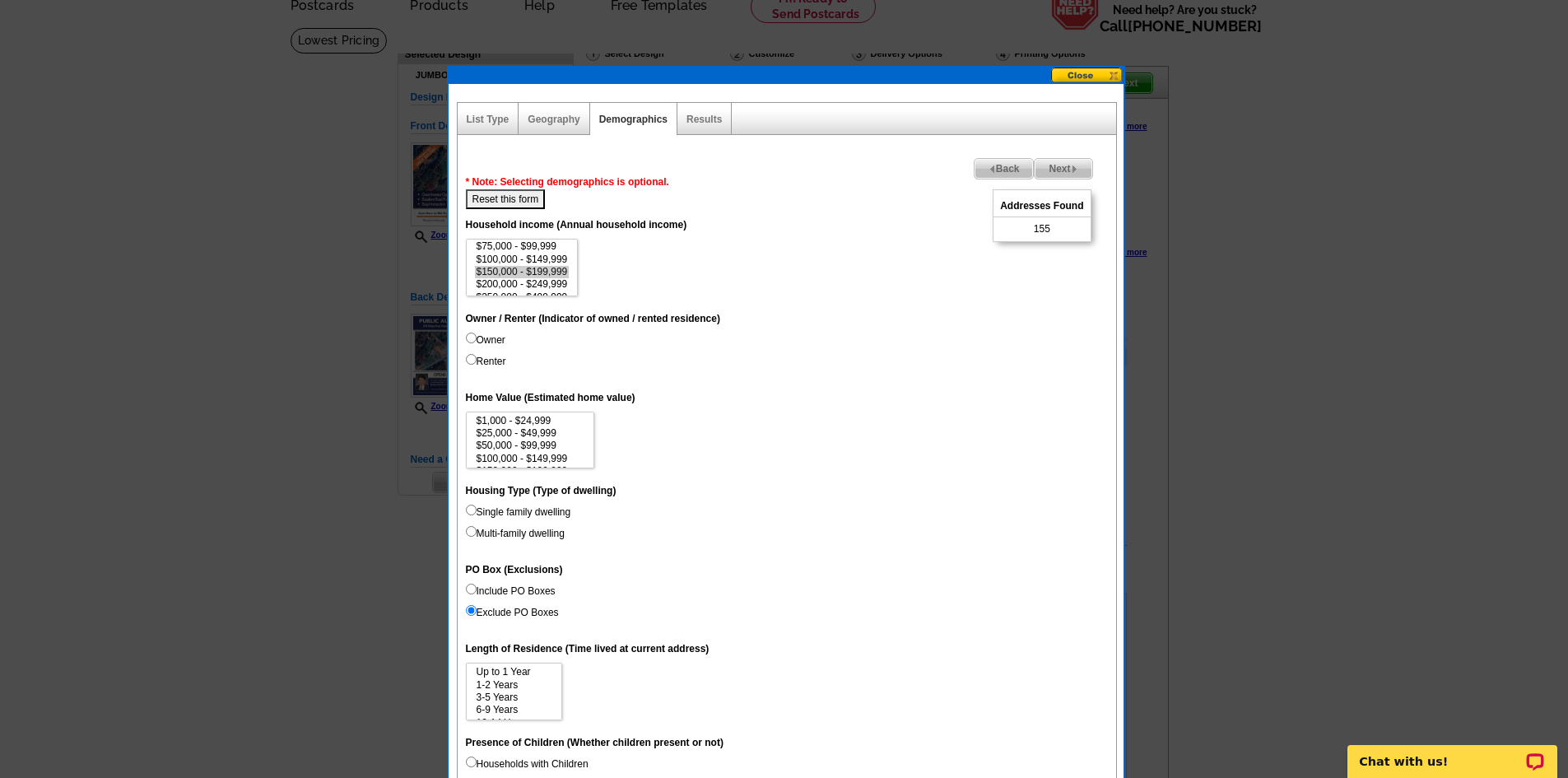
radio input "true"
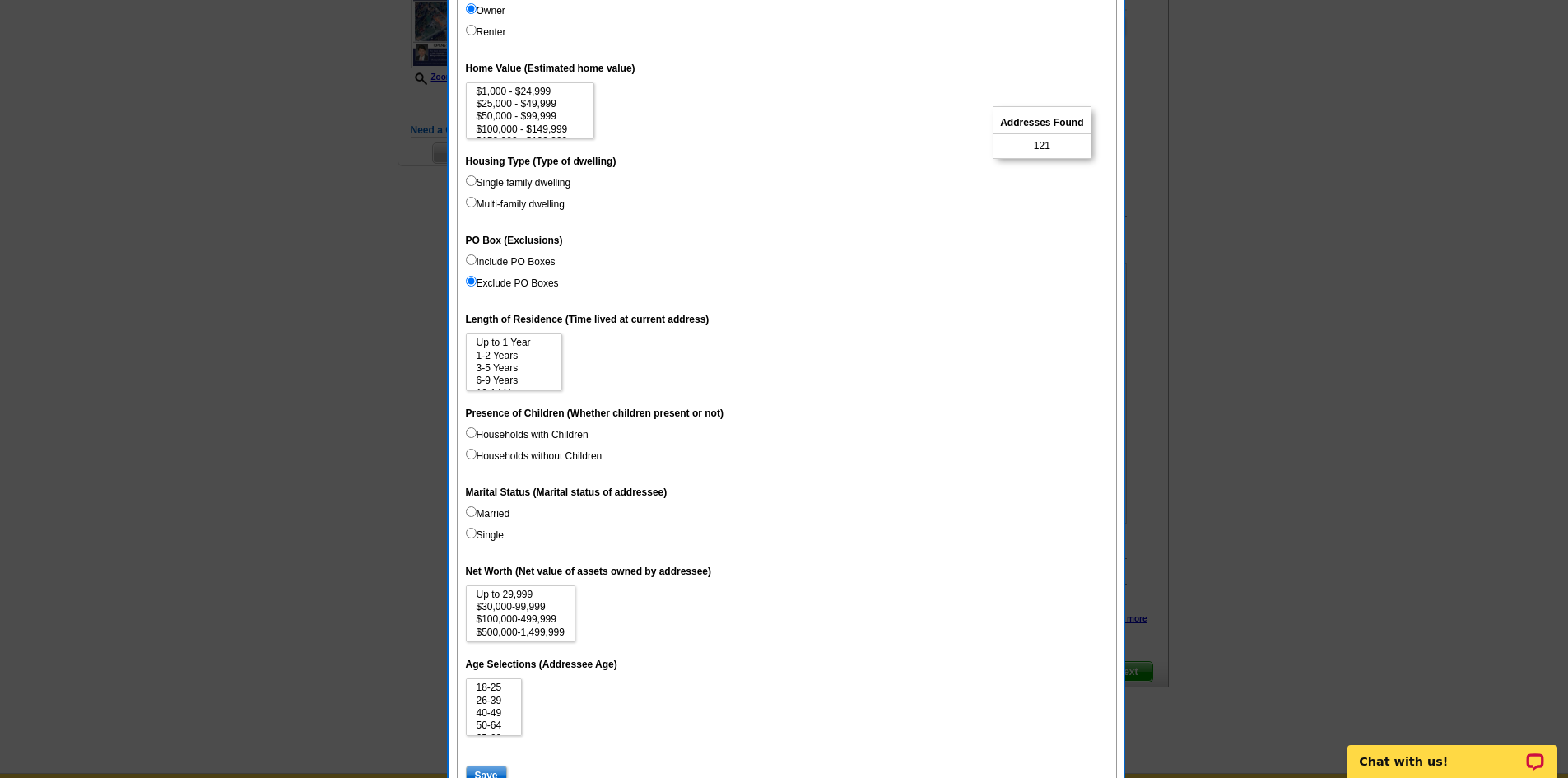
scroll to position [494, 0]
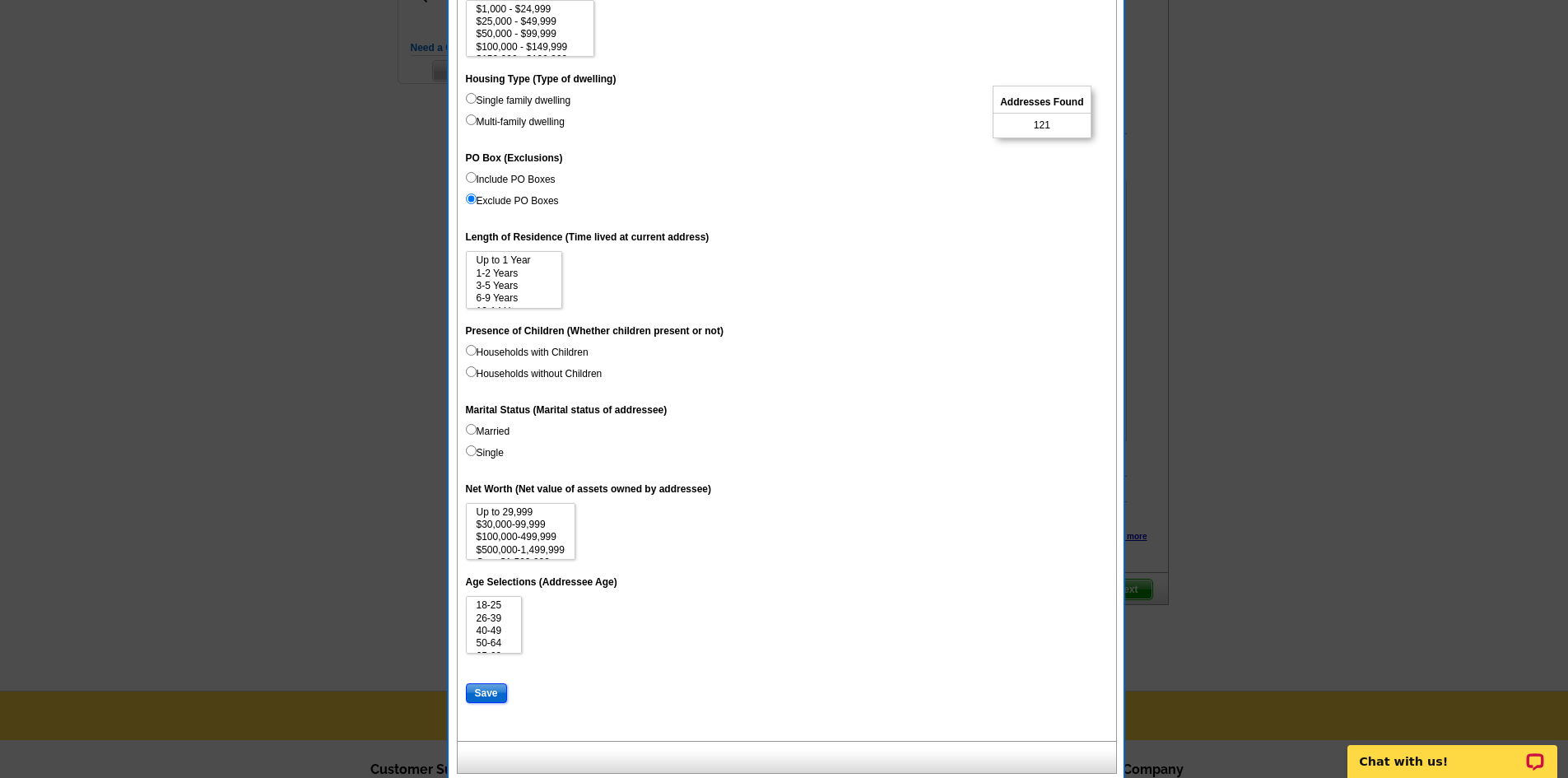
click at [490, 689] on input "Save" at bounding box center [487, 693] width 41 height 20
select select
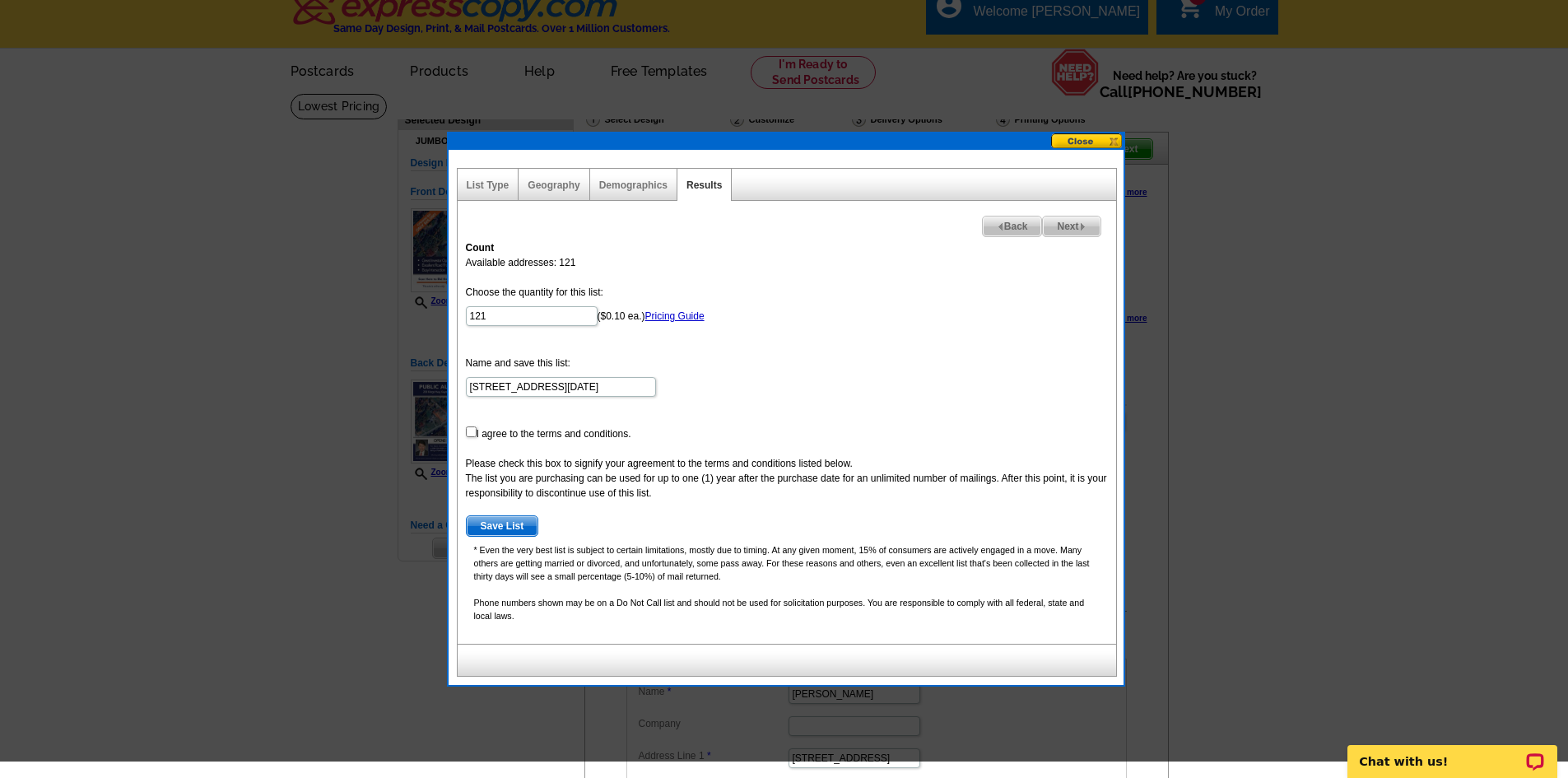
scroll to position [0, 0]
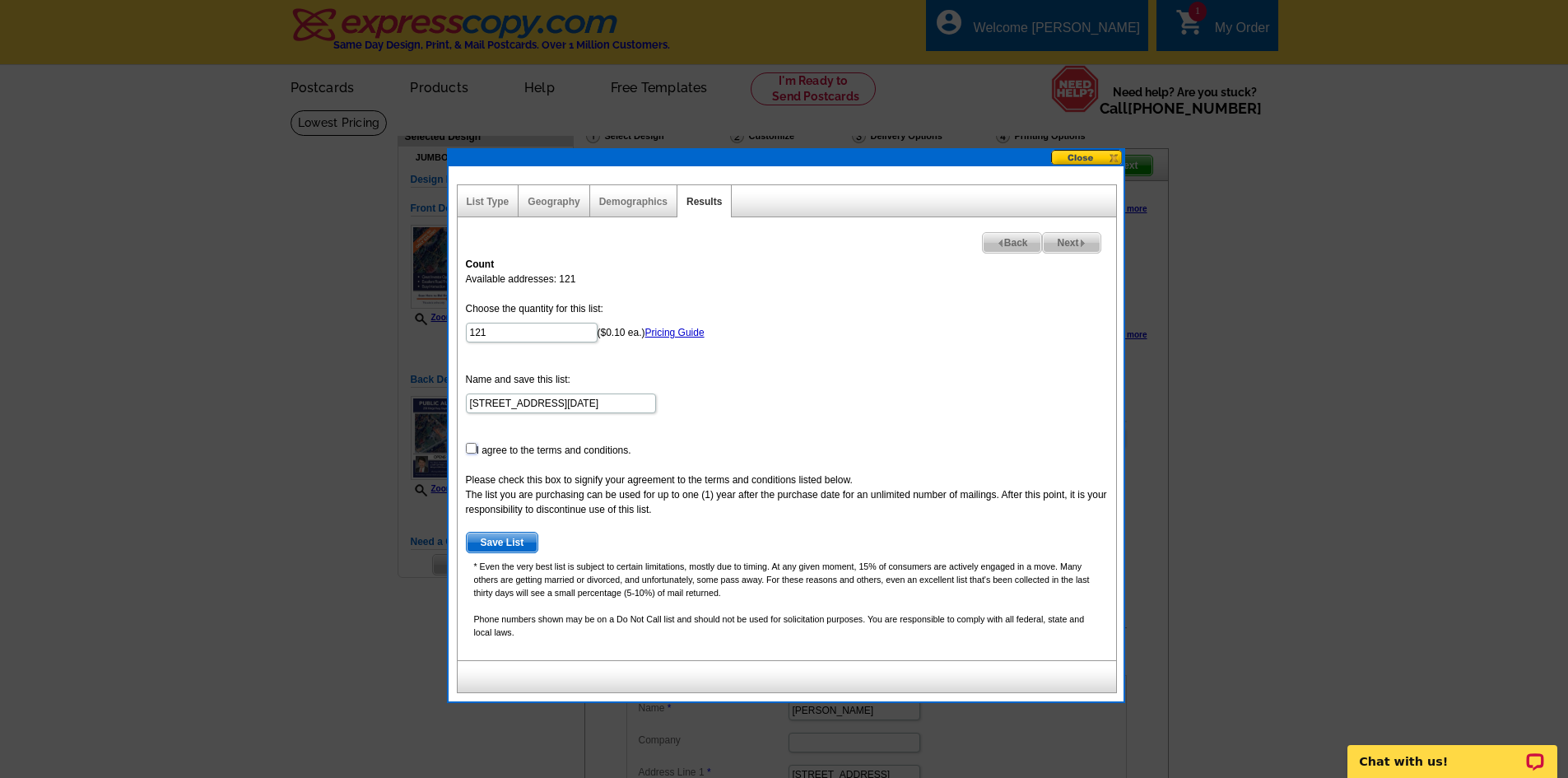
click at [468, 448] on input "checkbox" at bounding box center [471, 448] width 11 height 11
checkbox input "true"
click at [669, 335] on link "Pricing Guide" at bounding box center [675, 332] width 59 height 12
click at [1098, 159] on button at bounding box center [1087, 157] width 73 height 15
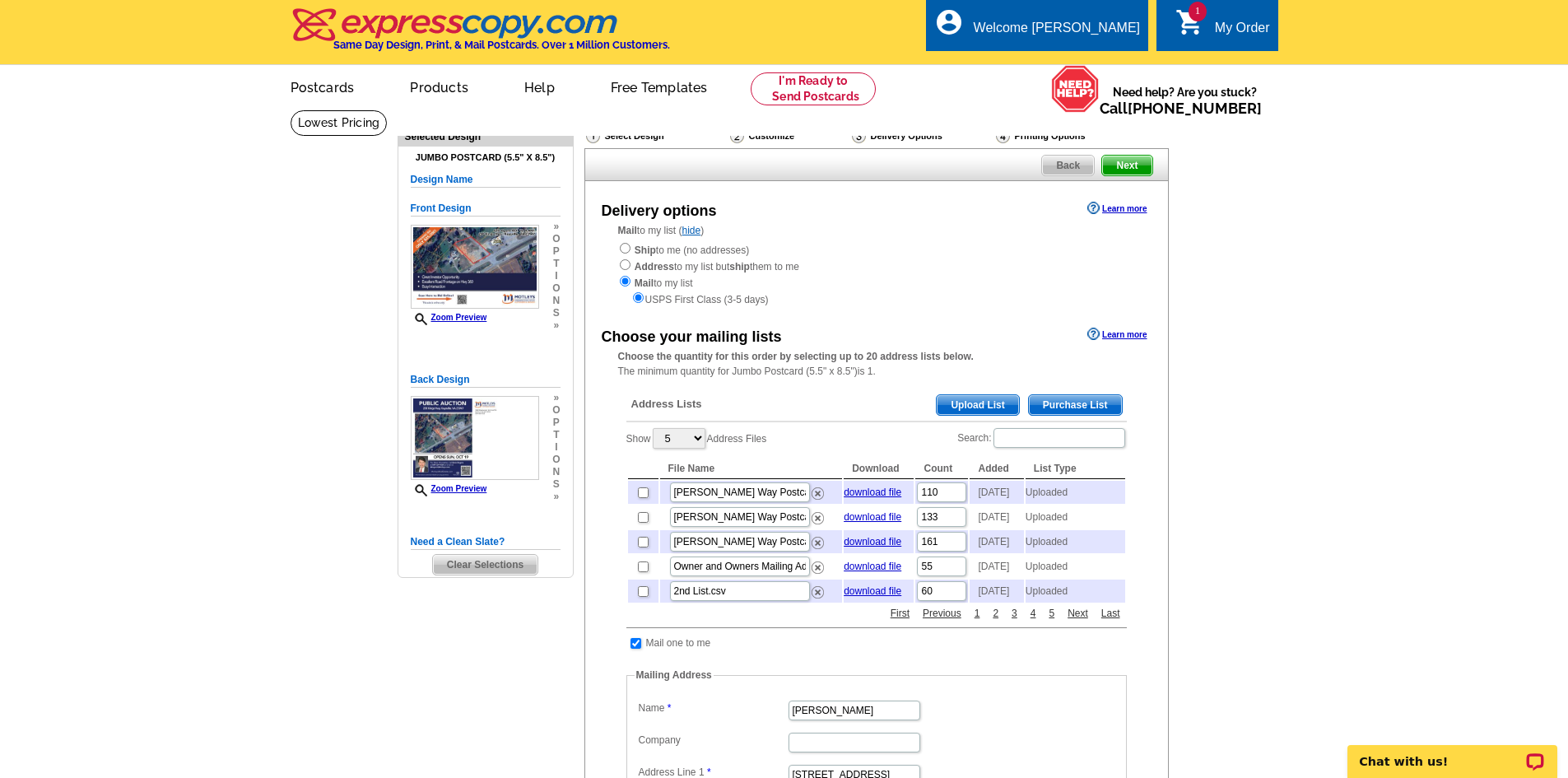
click at [1358, 247] on main "Need Help? call 800-260-5887, chat with support, or have our designers make som…" at bounding box center [784, 647] width 1568 height 1075
click at [1231, 311] on main "Need Help? call 800-260-5887, chat with support, or have our designers make som…" at bounding box center [784, 647] width 1568 height 1075
